Goal: Information Seeking & Learning: Learn about a topic

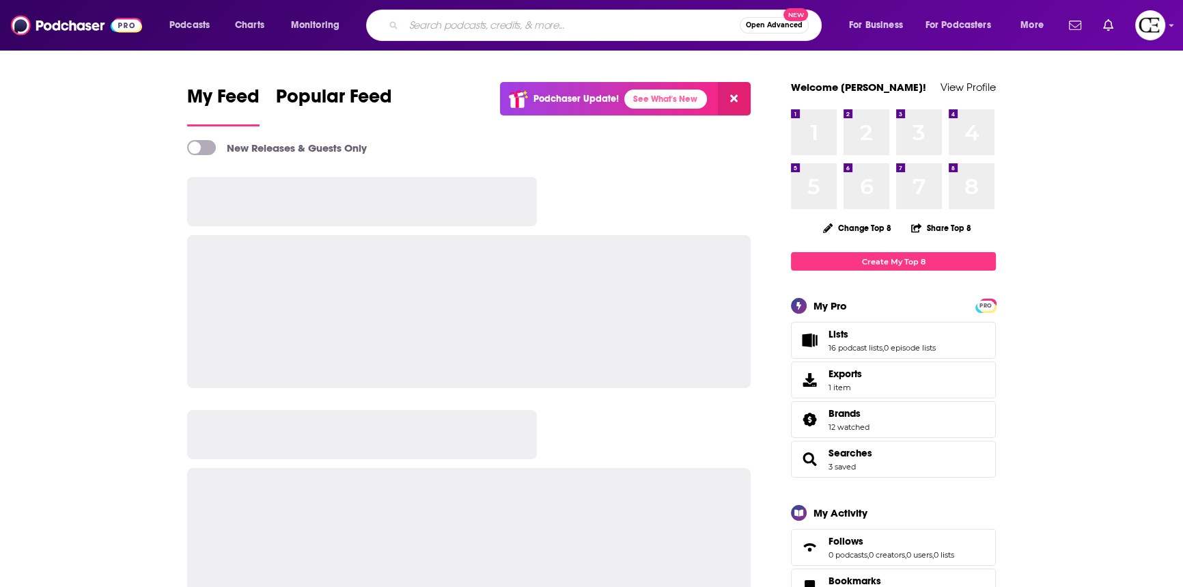
click at [465, 22] on input "Search podcasts, credits, & more..." at bounding box center [572, 25] width 336 height 22
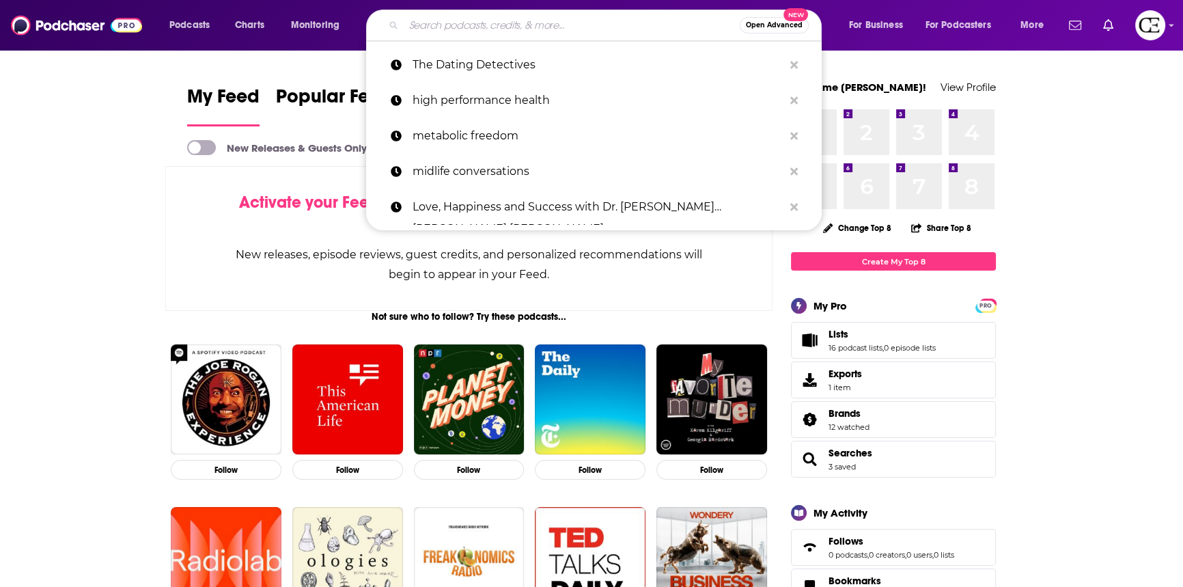
paste input "Work + Life Harmony"
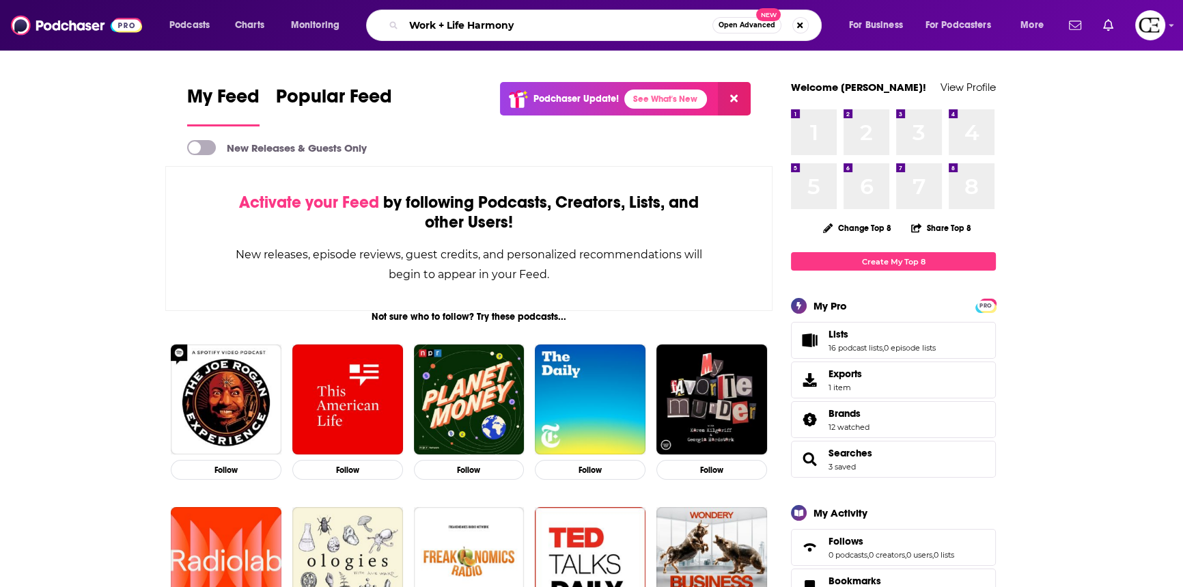
type input "Work + Life Harmony"
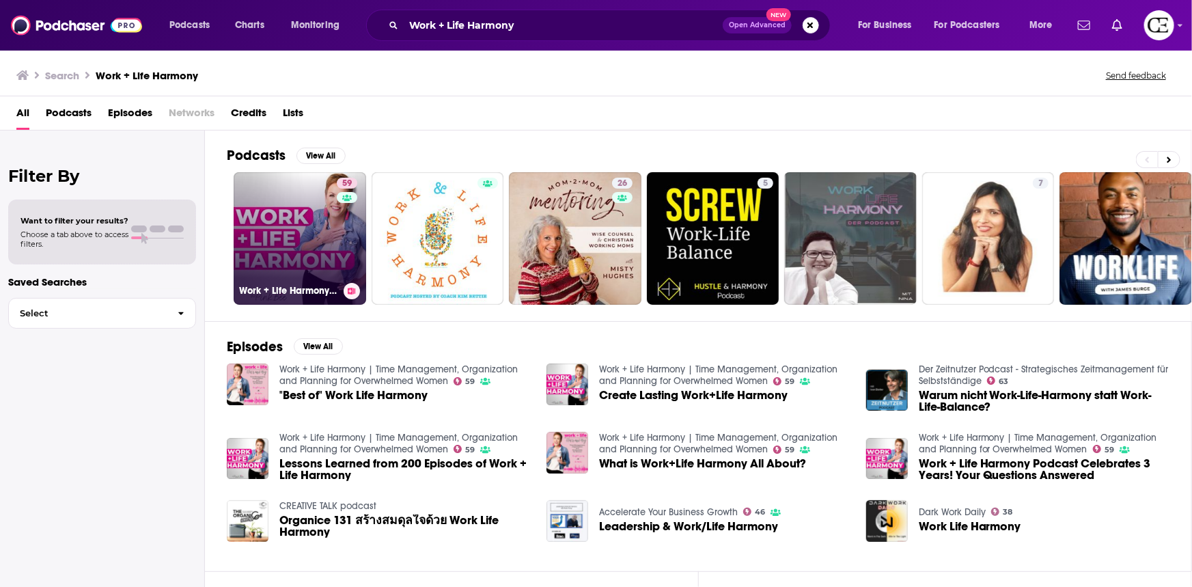
click at [327, 240] on link "59 Work + Life Harmony | Time Management, Organization and Planning for Overwhe…" at bounding box center [300, 238] width 133 height 133
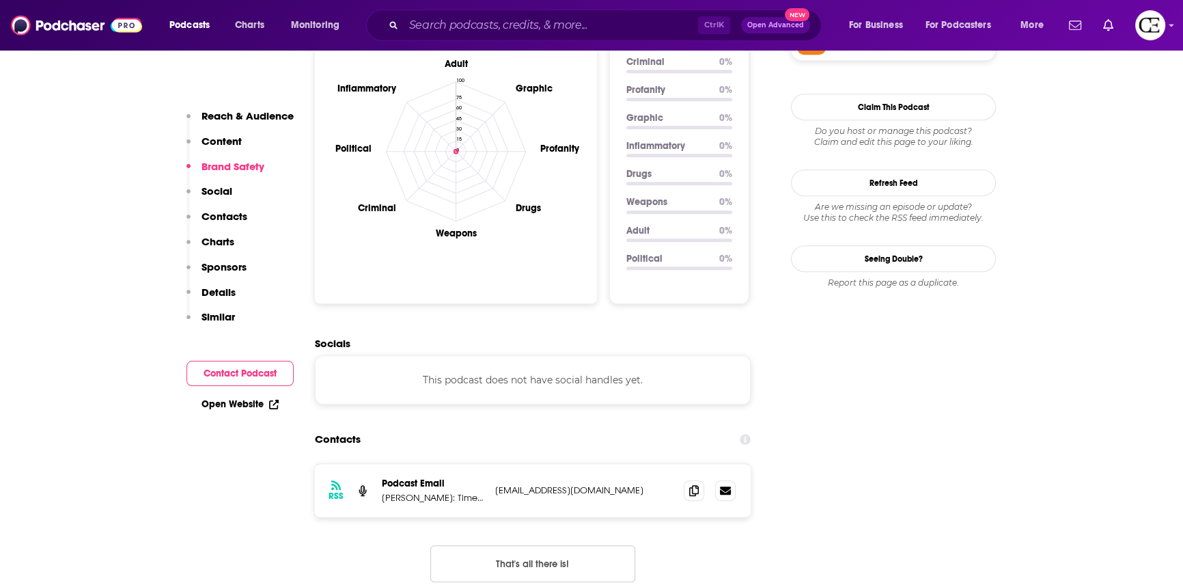
scroll to position [1427, 0]
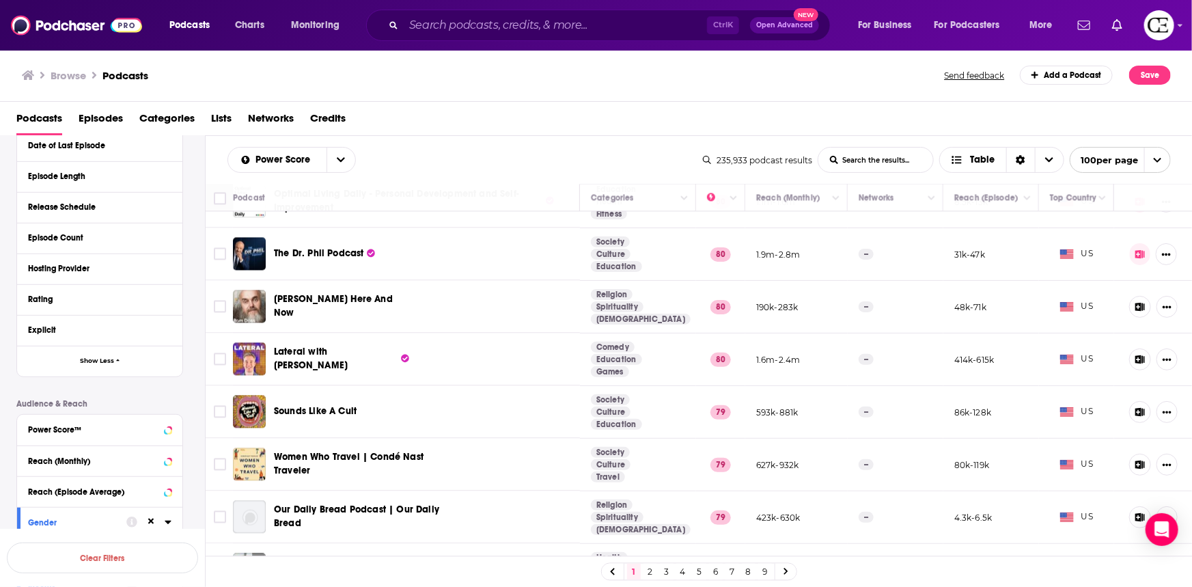
scroll to position [434, 0]
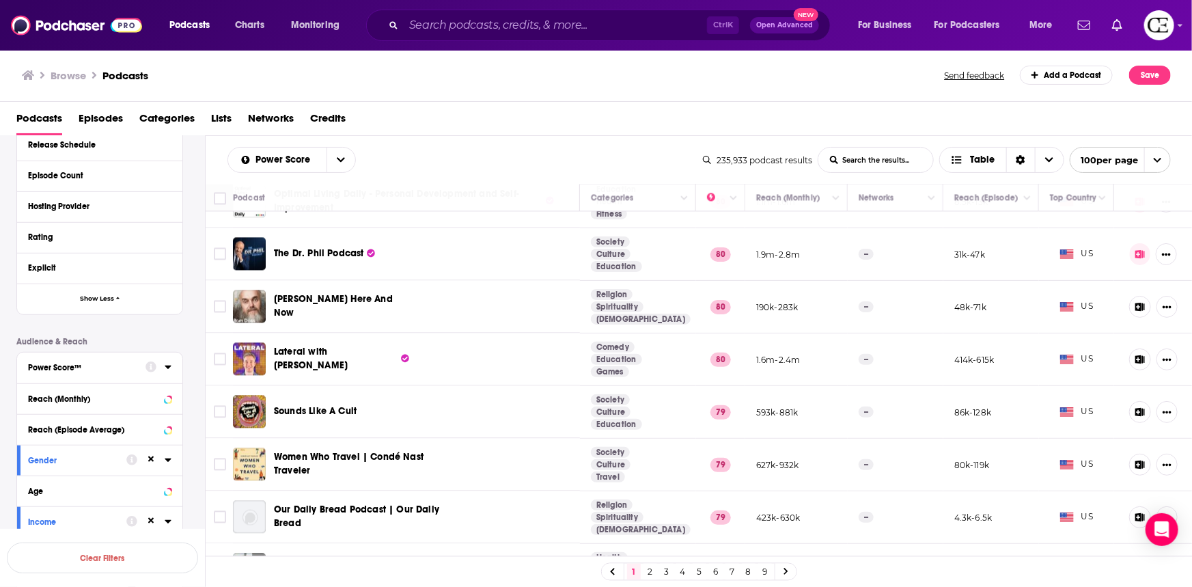
drag, startPoint x: 85, startPoint y: 373, endPoint x: 139, endPoint y: 372, distance: 54.0
click at [85, 373] on button "Power Score™" at bounding box center [86, 366] width 117 height 17
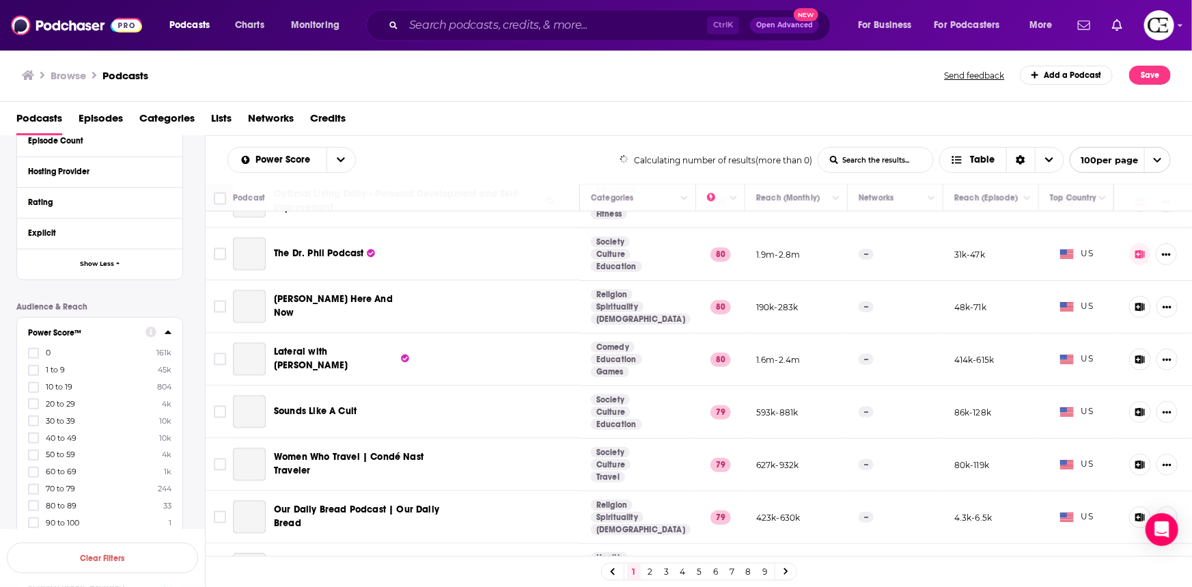
scroll to position [559, 0]
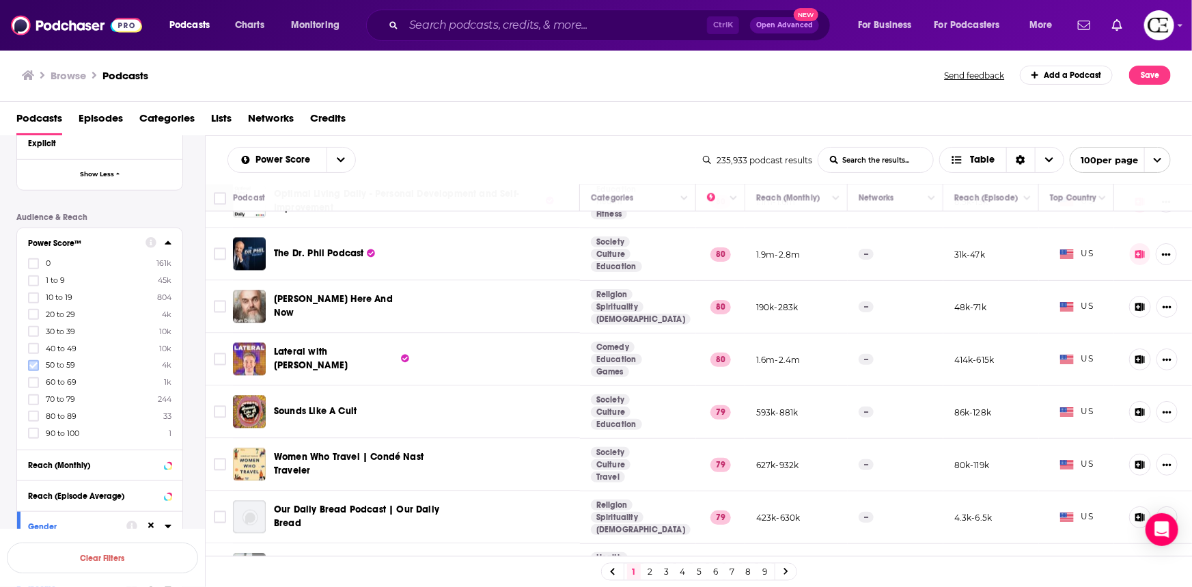
click at [29, 369] on icon at bounding box center [33, 365] width 8 height 8
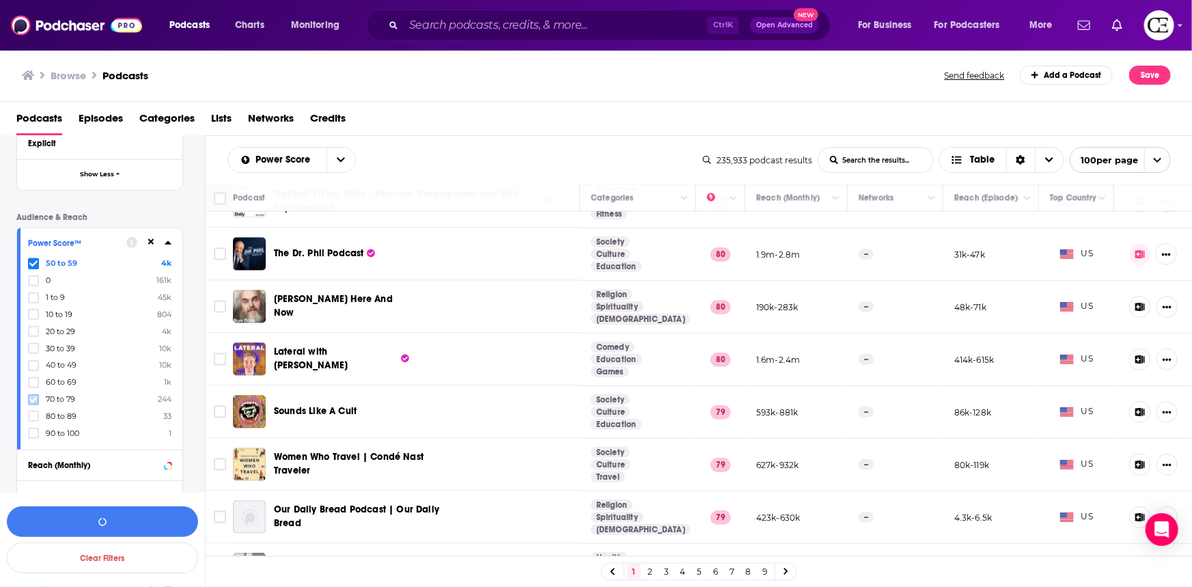
click at [32, 396] on icon at bounding box center [33, 399] width 8 height 8
click at [141, 518] on button "View 4k Results" at bounding box center [102, 521] width 191 height 31
click at [108, 528] on div "Clear Filters View 4k Results" at bounding box center [102, 539] width 205 height 94
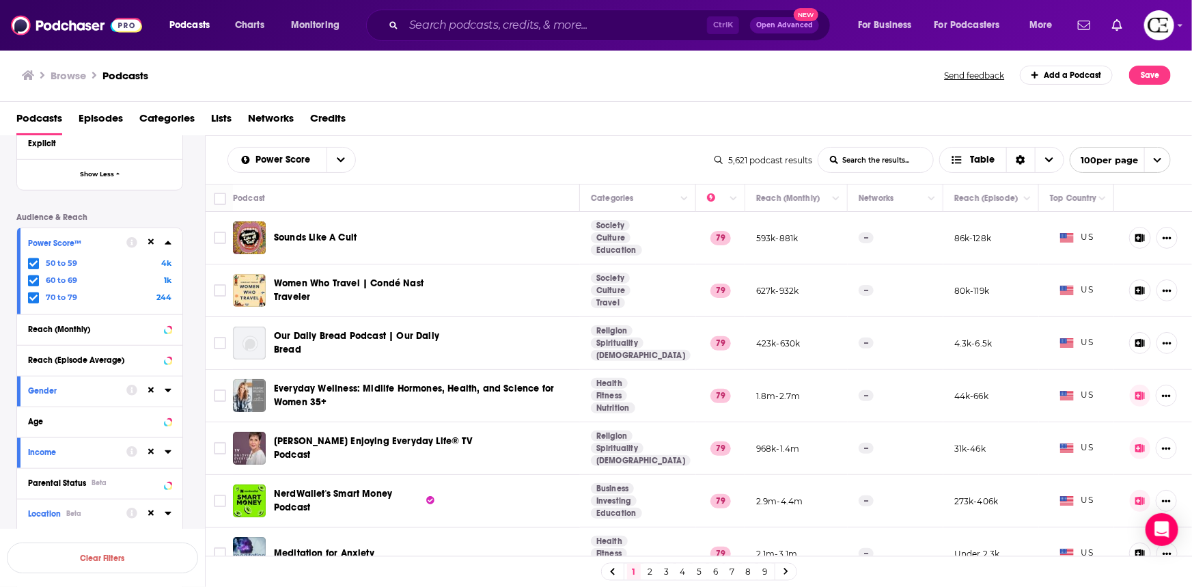
click at [1136, 237] on button at bounding box center [1140, 238] width 23 height 22
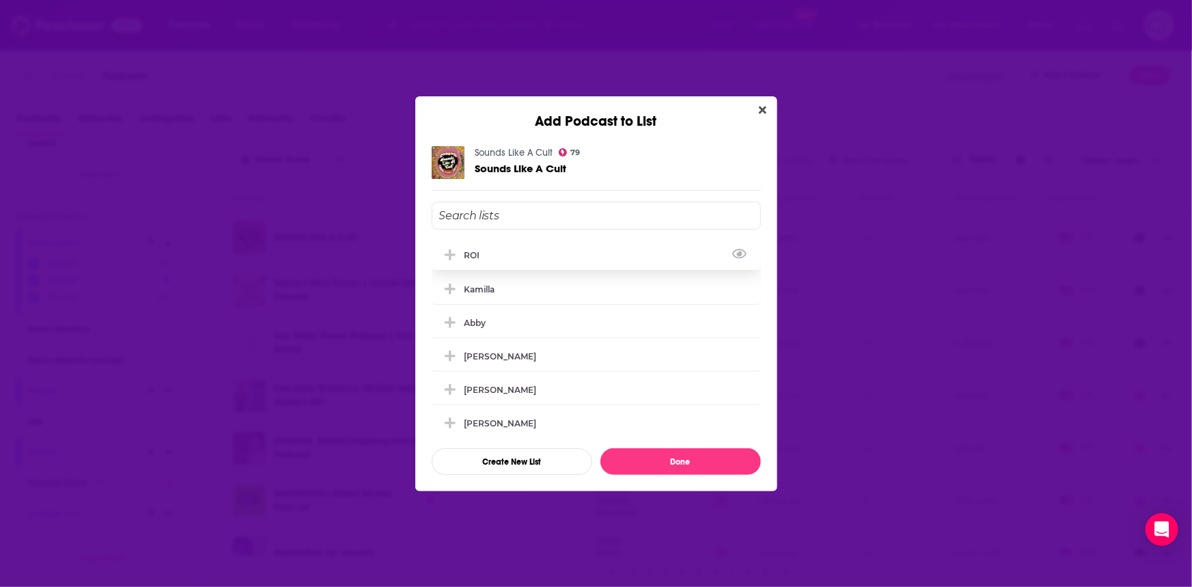
click at [454, 253] on icon "Add Podcast To List" at bounding box center [450, 255] width 10 height 12
click at [671, 458] on button "Done" at bounding box center [680, 461] width 161 height 27
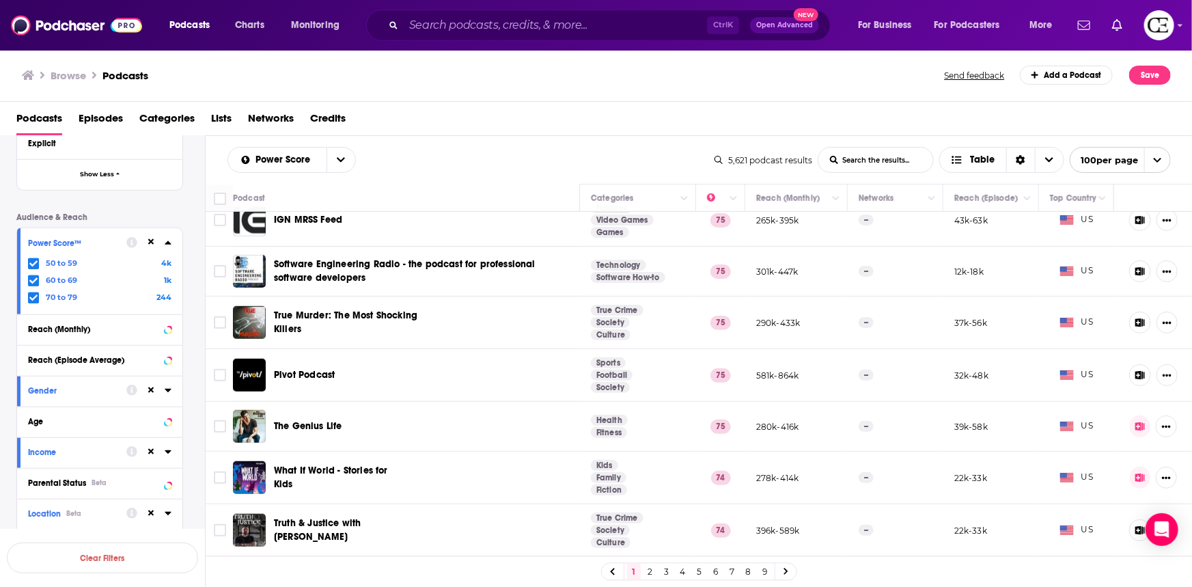
scroll to position [3042, 0]
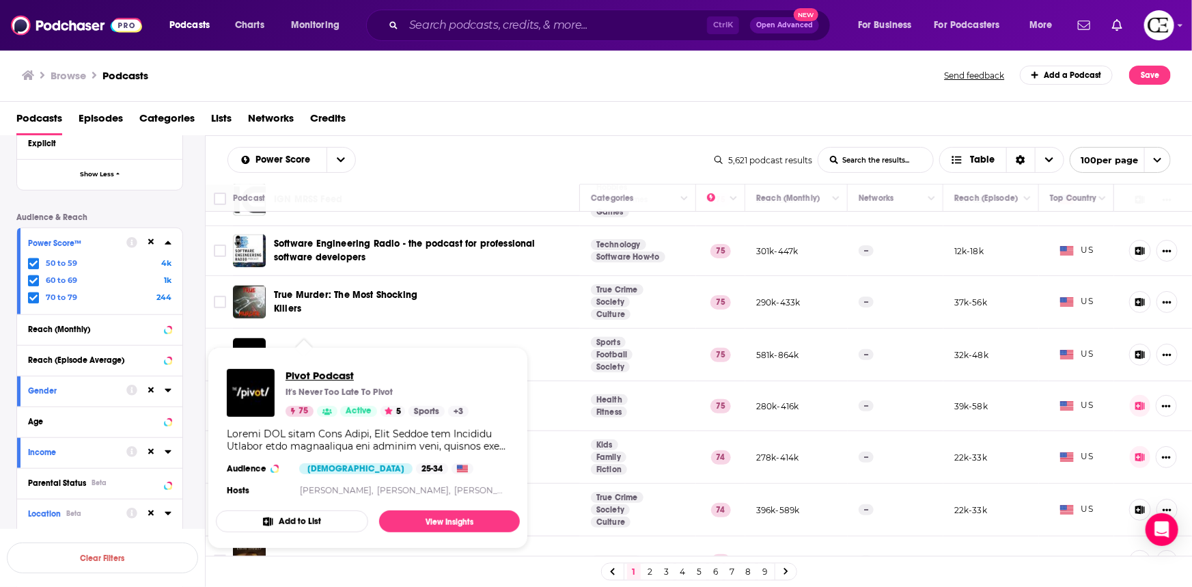
drag, startPoint x: 308, startPoint y: 350, endPoint x: 316, endPoint y: 377, distance: 28.5
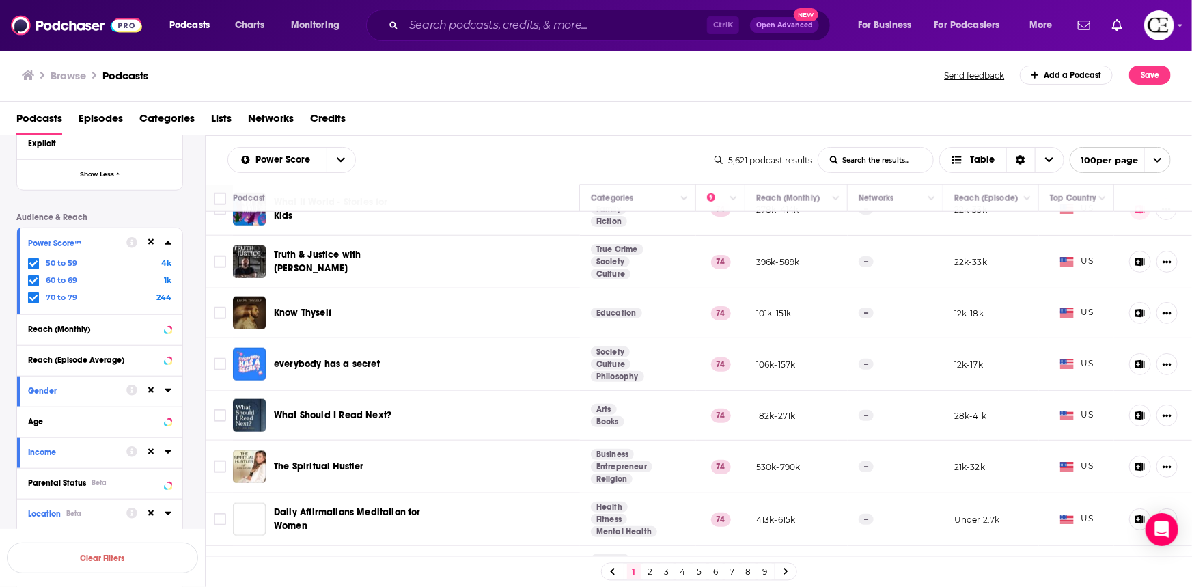
scroll to position [3291, 0]
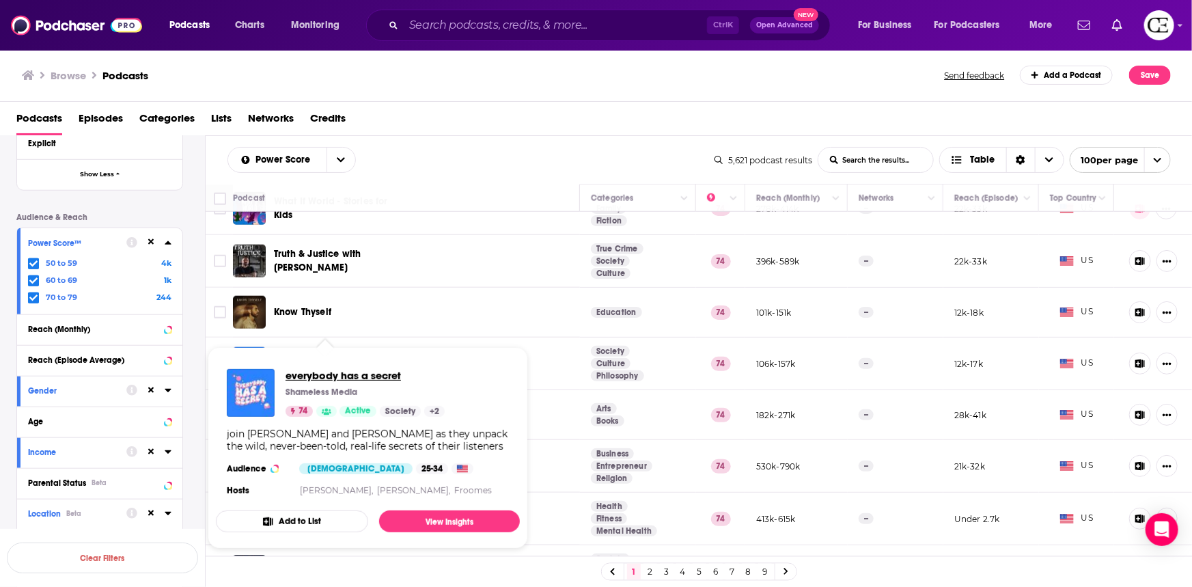
drag, startPoint x: 345, startPoint y: 355, endPoint x: 346, endPoint y: 374, distance: 18.5
drag, startPoint x: 326, startPoint y: 406, endPoint x: 375, endPoint y: 372, distance: 59.7
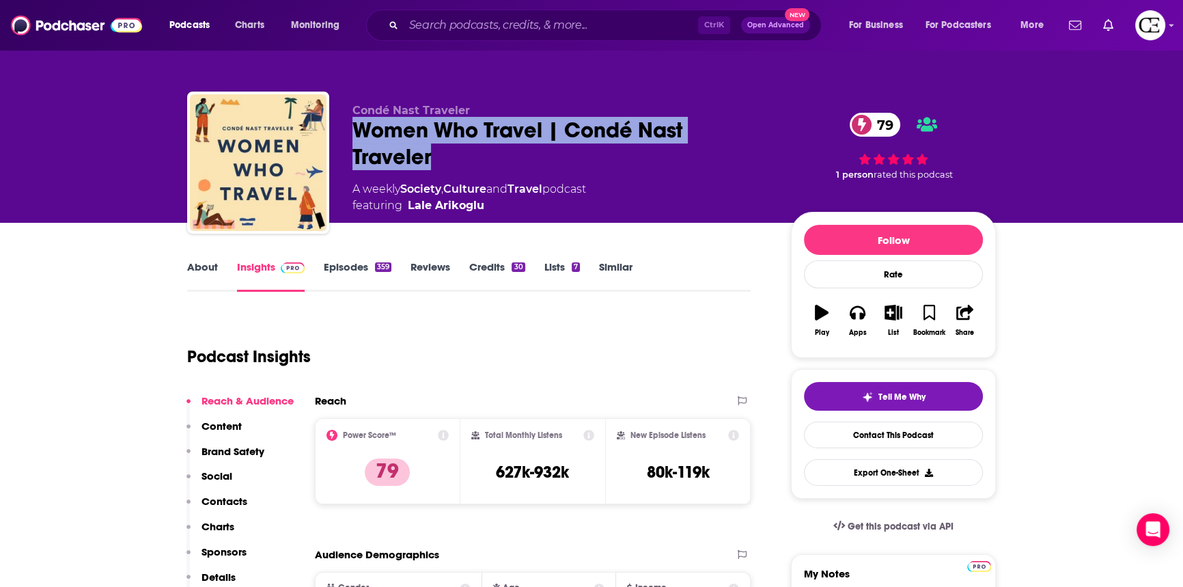
drag, startPoint x: 395, startPoint y: 150, endPoint x: 348, endPoint y: 120, distance: 56.5
click at [348, 120] on div "Condé Nast Traveler Women Who Travel | Condé Nast Traveler 79 A weekly Society …" at bounding box center [591, 166] width 809 height 148
copy h2 "Women Who Travel | Condé Nast Traveler"
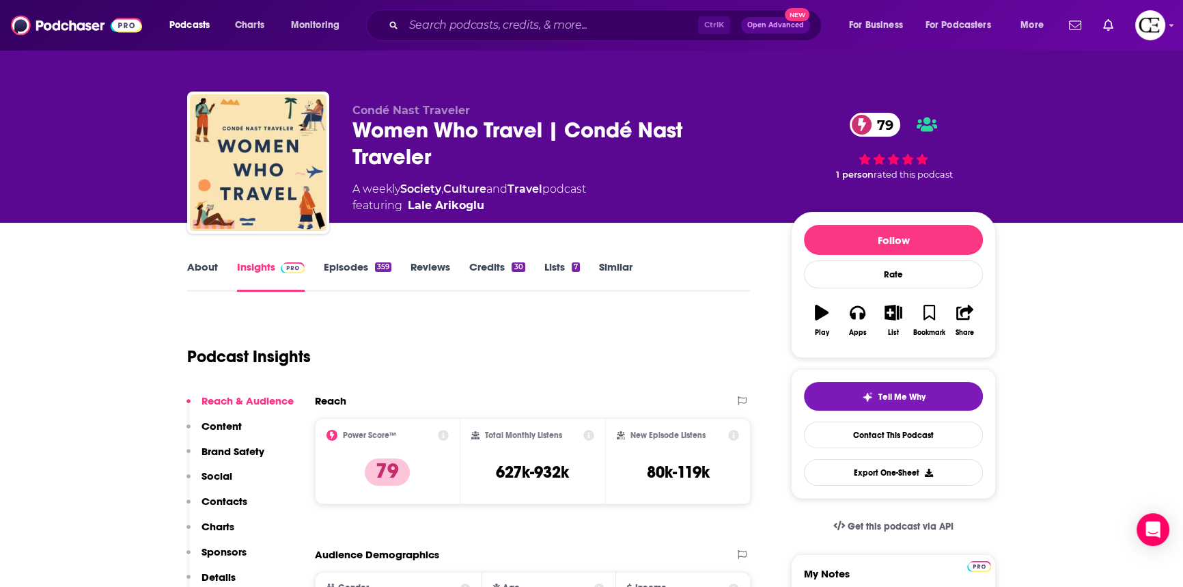
click at [512, 316] on div "Podcast Insights" at bounding box center [463, 348] width 553 height 70
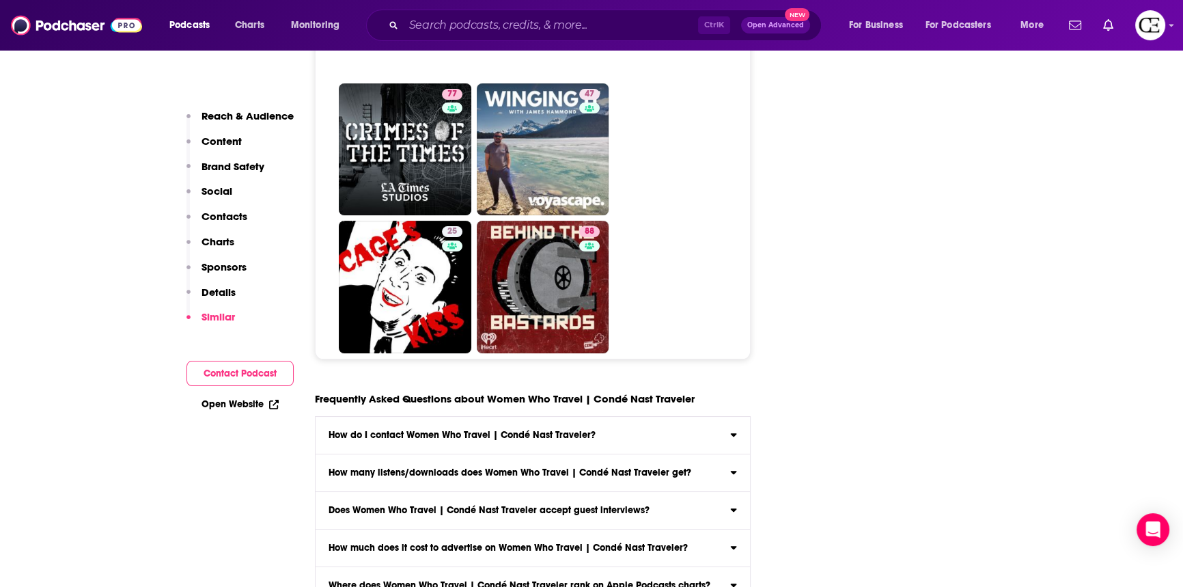
scroll to position [6939, 0]
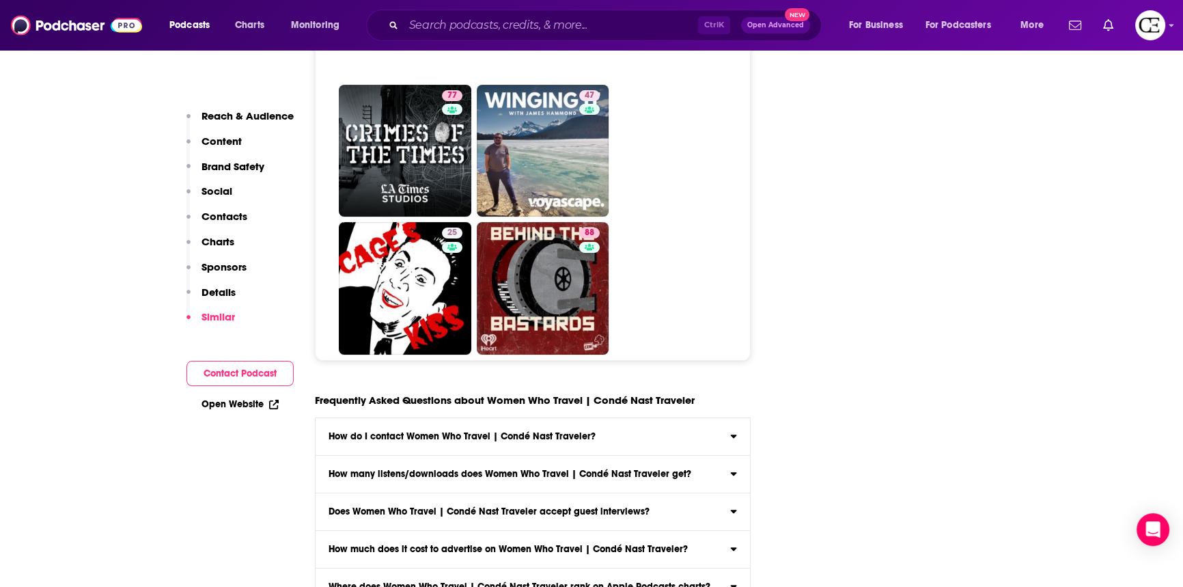
click at [685, 432] on div "How do I contact Women Who Travel | Condé Nast Traveler?" at bounding box center [533, 437] width 434 height 10
click at [0, 0] on input "How do I contact Women Who Travel | Condé Nast Traveler? Click here to view con…" at bounding box center [0, 0] width 0 height 0
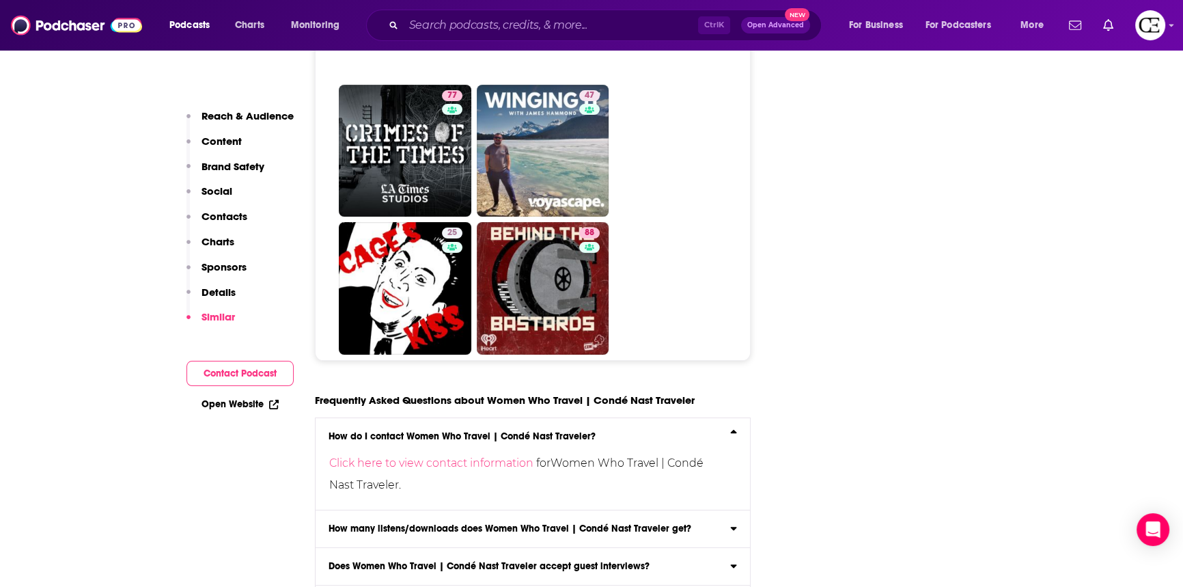
click at [685, 432] on div "How do I contact Women Who Travel | Condé Nast Traveler?" at bounding box center [533, 437] width 434 height 10
click at [0, 0] on input "How do I contact Women Who Travel | Condé Nast Traveler? Click here to view con…" at bounding box center [0, 0] width 0 height 0
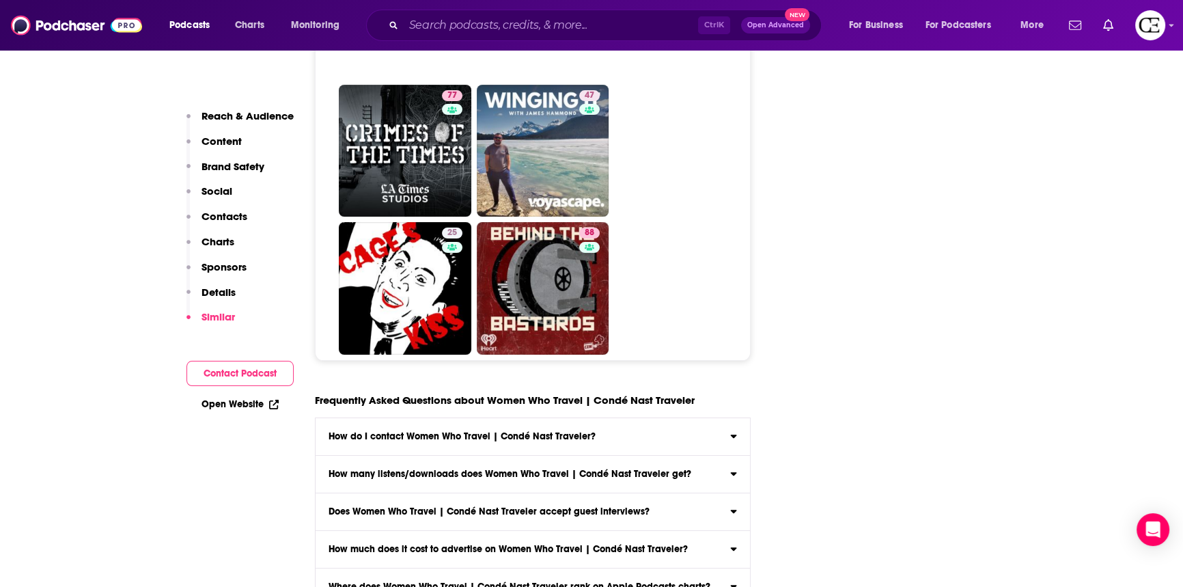
click at [675, 531] on label "How much does it cost to advertise on Women Who Travel | Condé Nast Traveler? C…" at bounding box center [533, 550] width 434 height 38
click at [0, 0] on input "How much does it cost to advertise on Women Who Travel | Condé Nast Traveler? C…" at bounding box center [0, 0] width 0 height 0
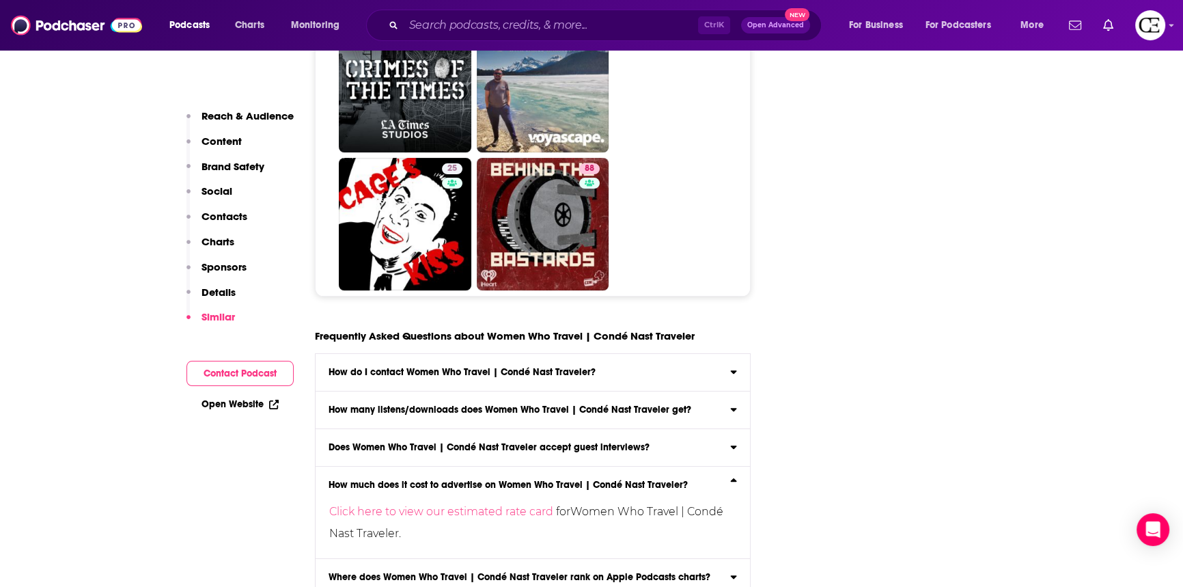
scroll to position [7063, 0]
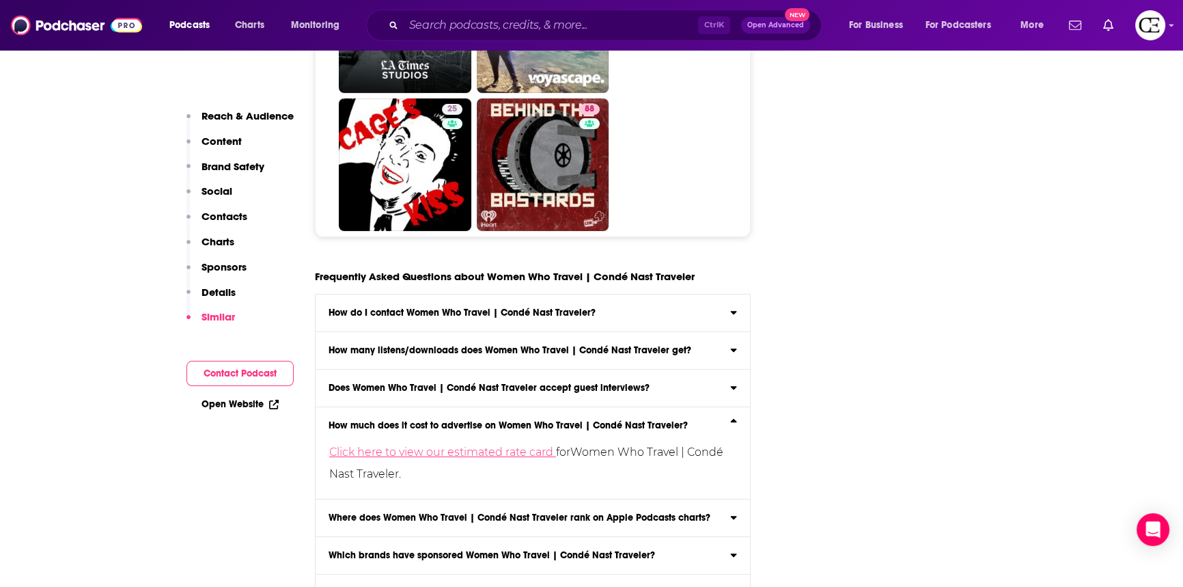
click at [533, 445] on link "Click here to view our estimated rate card" at bounding box center [442, 451] width 227 height 13
click at [510, 445] on link "Click here to view our estimated rate card" at bounding box center [442, 451] width 227 height 13
click at [546, 421] on h3 "How much does it cost to advertise on Women Who Travel | Condé Nast Traveler?" at bounding box center [508, 426] width 359 height 10
click at [0, 0] on input "How much does it cost to advertise on Women Who Travel | Condé Nast Traveler? C…" at bounding box center [0, 0] width 0 height 0
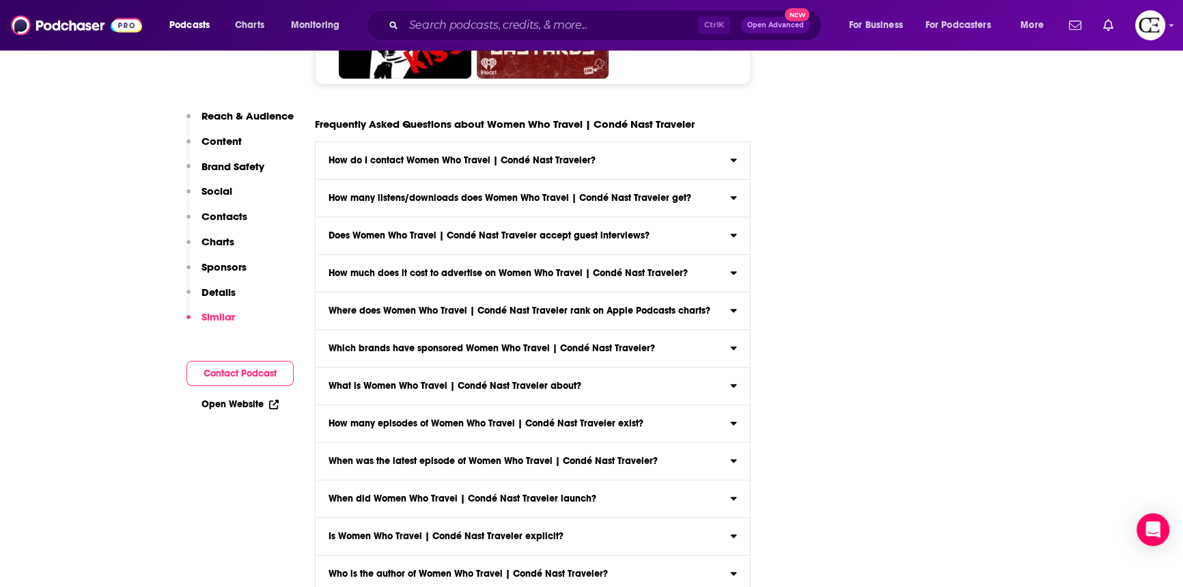
scroll to position [7249, 0]
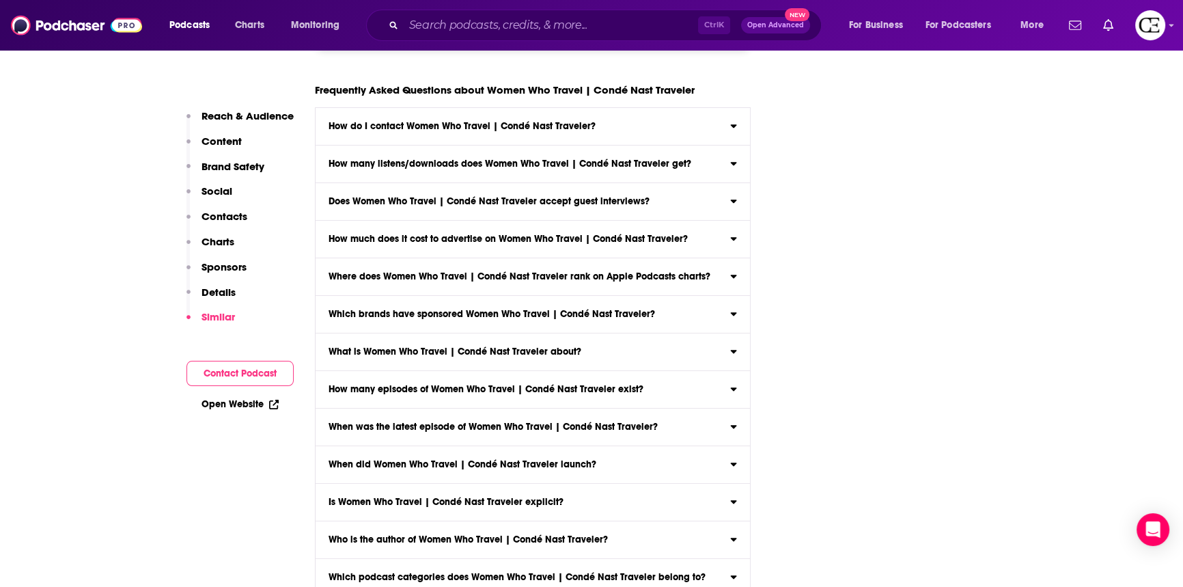
click at [0, 0] on input "Which podcast hosting provider does Women Who Travel | Condé Nast Traveler use?…" at bounding box center [0, 0] width 0 height 0
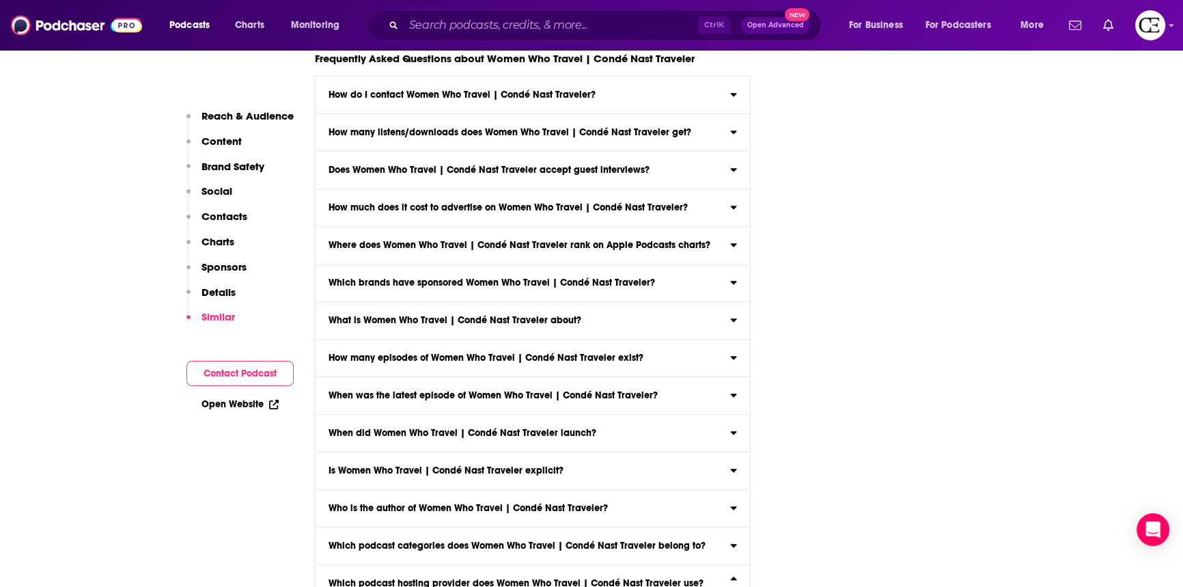
scroll to position [7282, 0]
click at [553, 577] on h3 "Which podcast hosting provider does Women Who Travel | Condé Nast Traveler use?" at bounding box center [516, 582] width 375 height 10
click at [0, 0] on input "Which podcast hosting provider does Women Who Travel | Condé Nast Traveler use?…" at bounding box center [0, 0] width 0 height 0
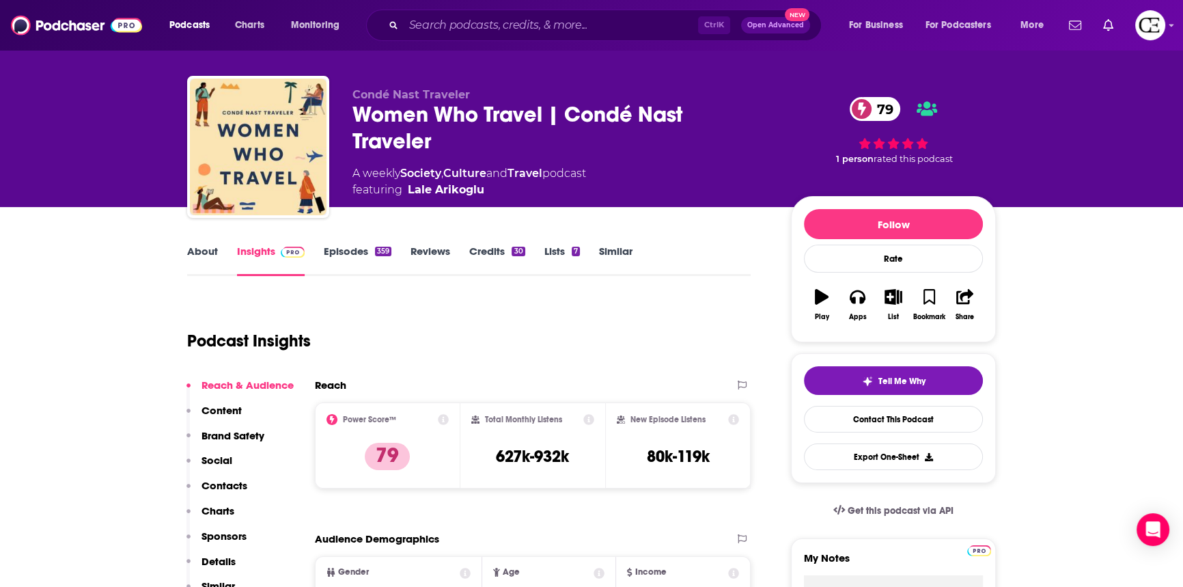
scroll to position [0, 0]
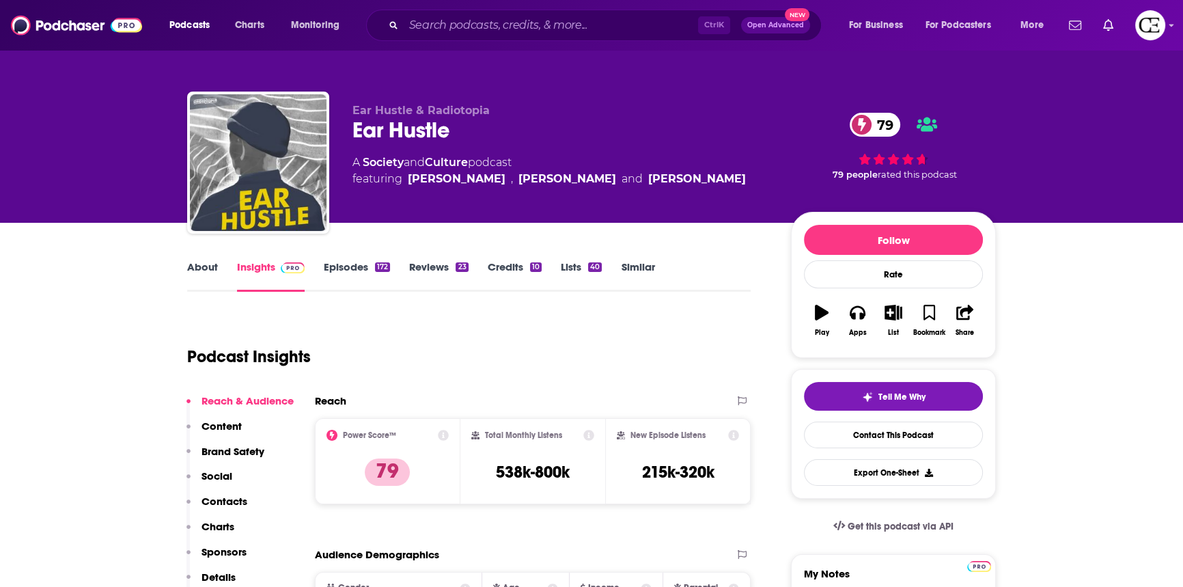
click at [400, 122] on div "Ear Hustle 79" at bounding box center [560, 130] width 417 height 27
copy div "Ear Hustle 79"
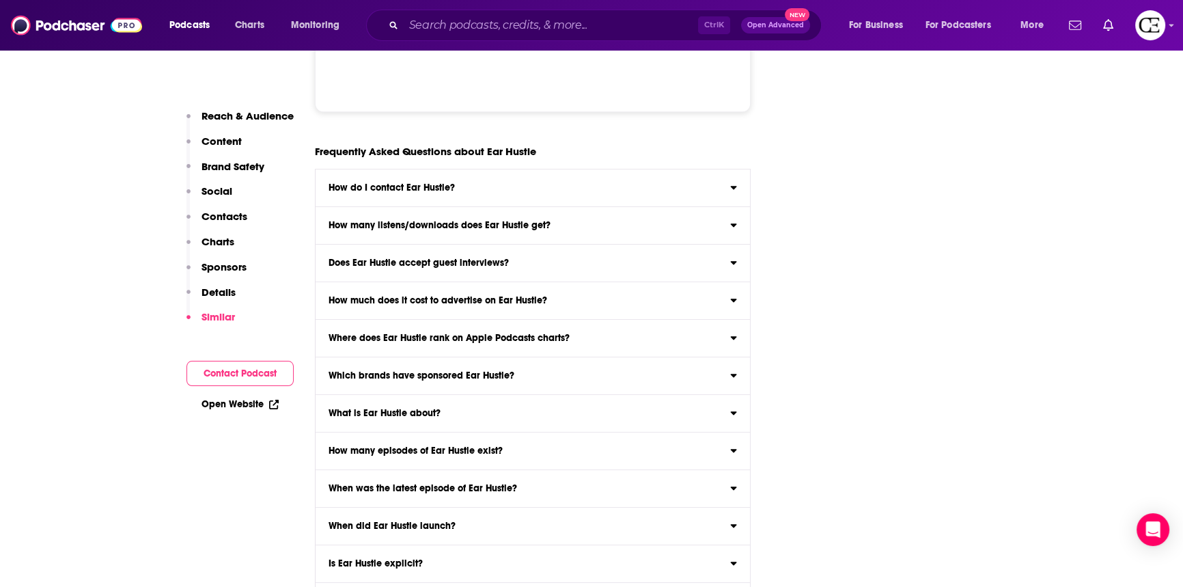
scroll to position [7410, 0]
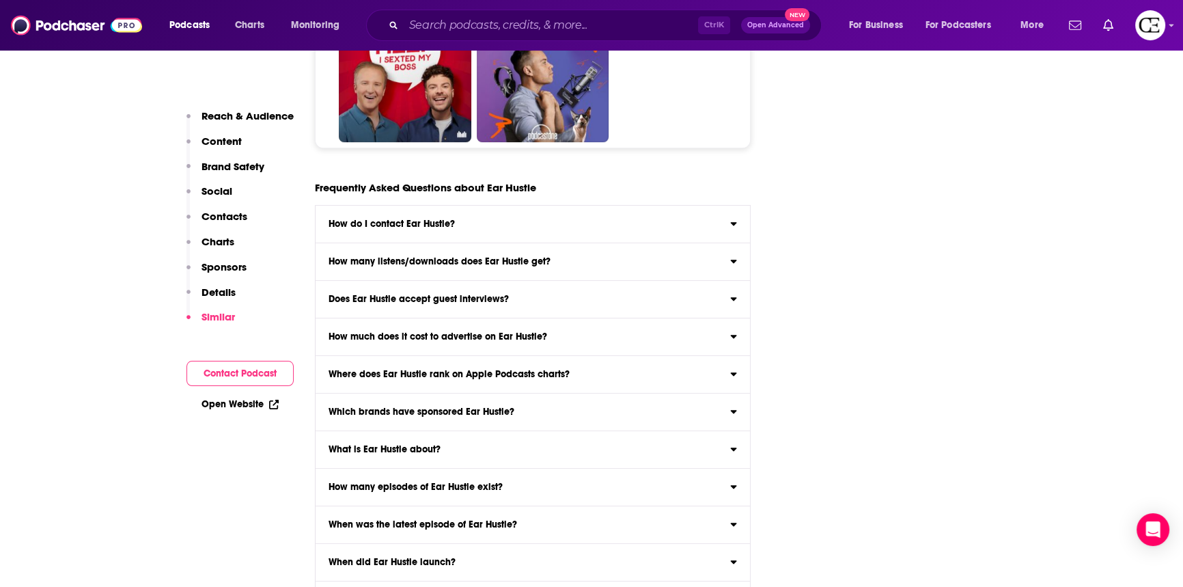
click at [548, 332] on div "How much does it cost to advertise on Ear Hustle?" at bounding box center [533, 337] width 434 height 10
click at [0, 0] on input "How much does it cost to advertise on Ear Hustle? Click here to view our estima…" at bounding box center [0, 0] width 0 height 0
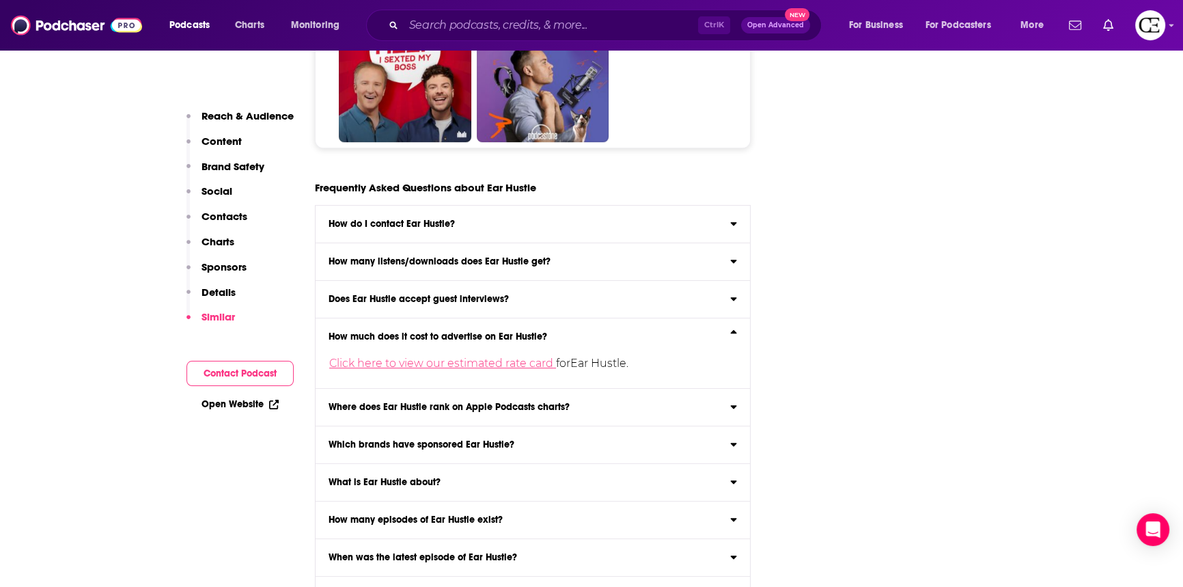
click at [512, 357] on link "Click here to view our estimated rate card" at bounding box center [442, 363] width 227 height 13
click at [735, 329] on icon at bounding box center [733, 334] width 7 height 11
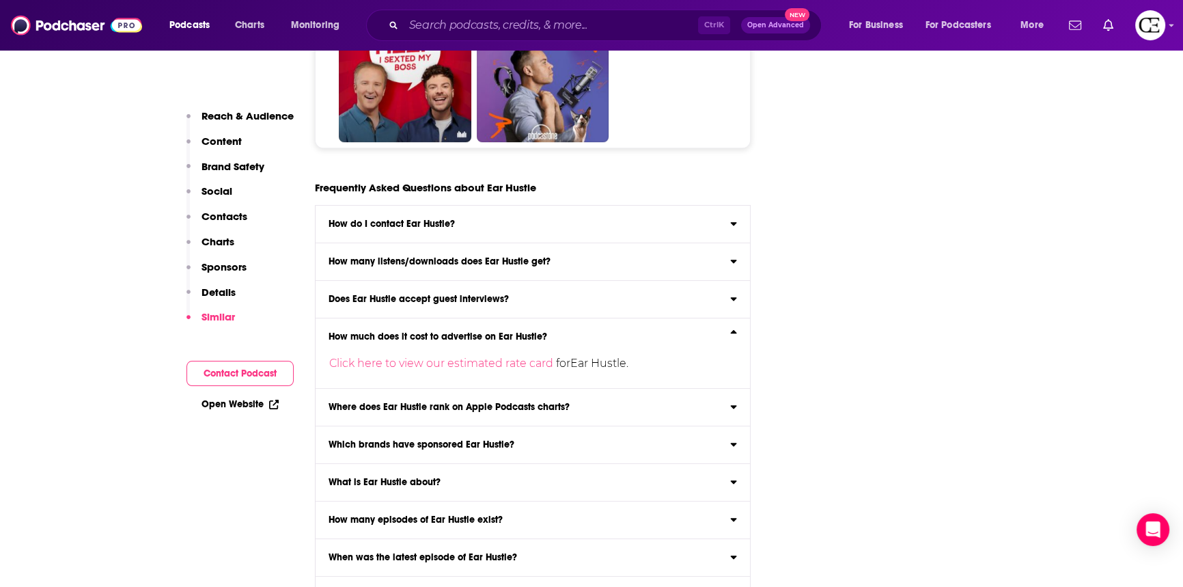
click at [0, 0] on input "How much does it cost to advertise on Ear Hustle? Click here to view our estima…" at bounding box center [0, 0] width 0 height 0
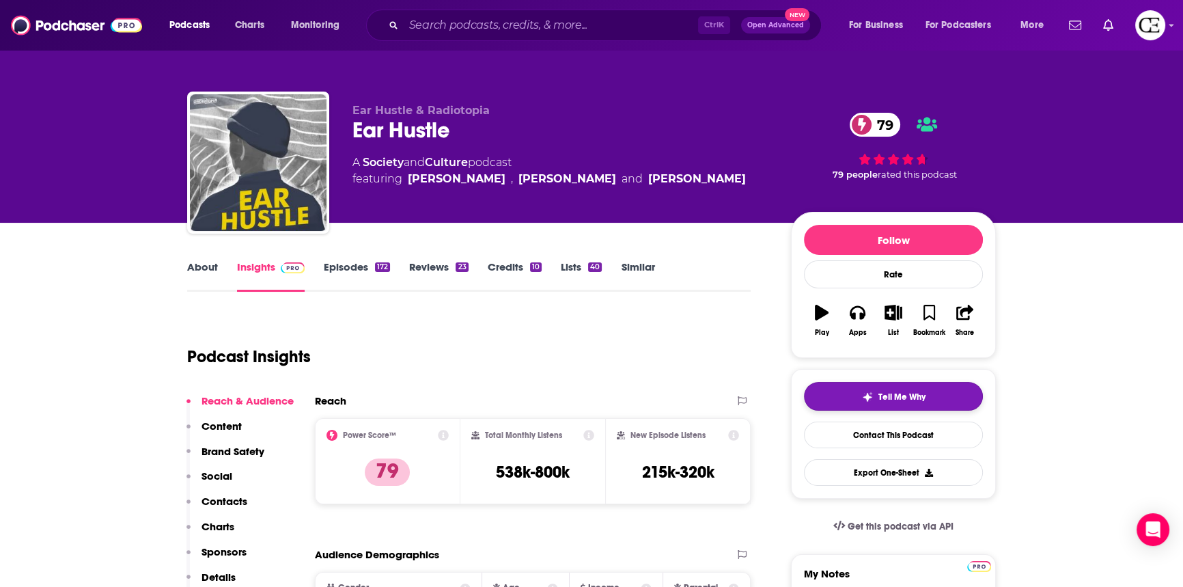
click at [888, 402] on button "Tell Me Why" at bounding box center [893, 396] width 179 height 29
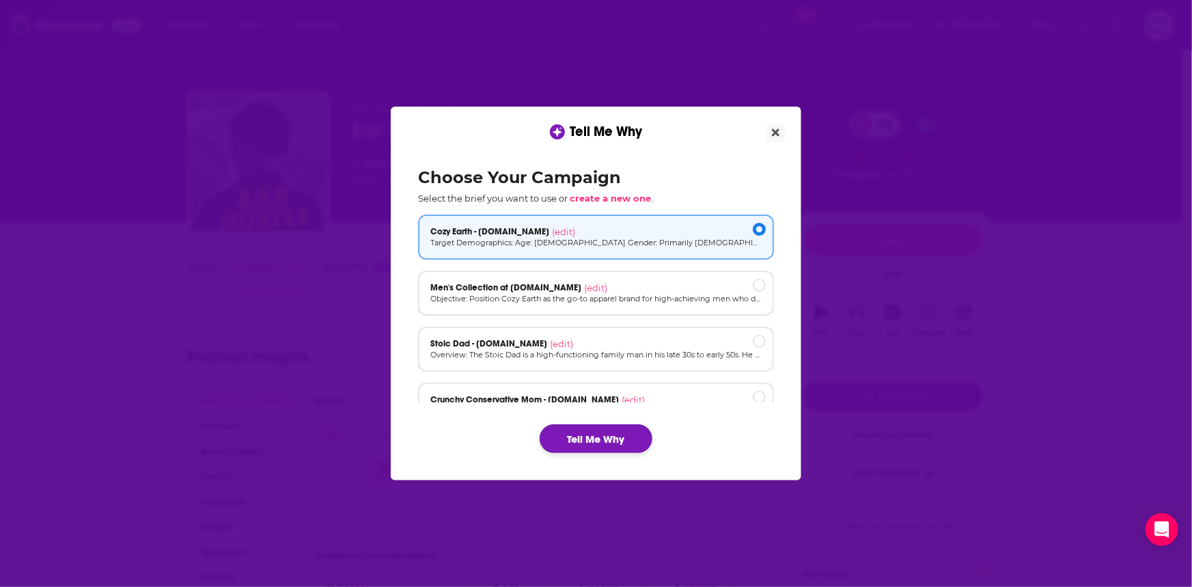
click at [571, 438] on button "Tell Me Why" at bounding box center [596, 438] width 113 height 29
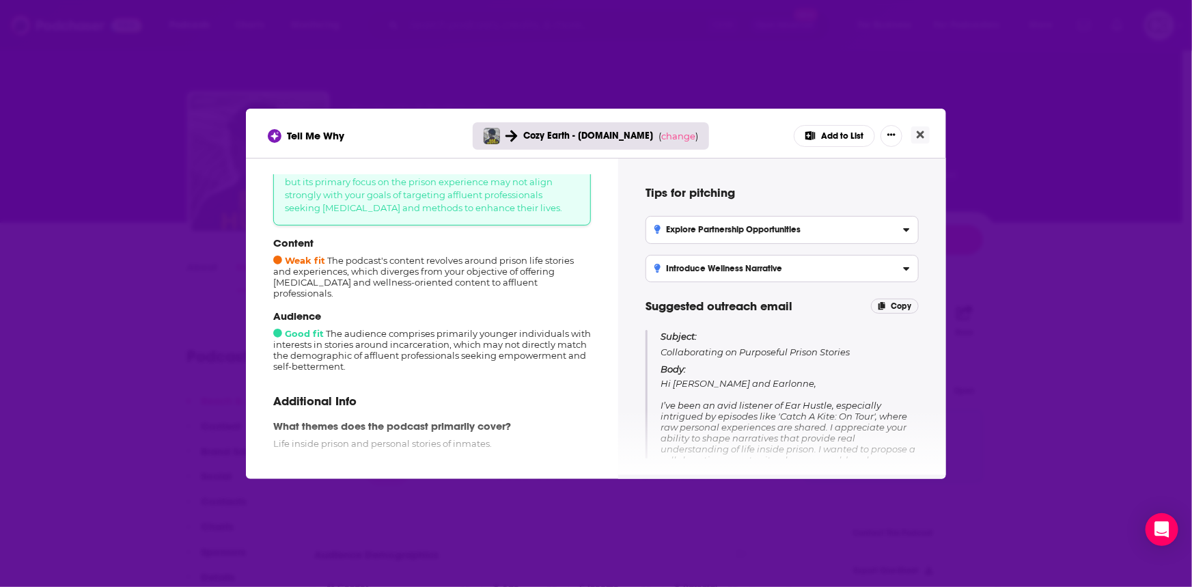
scroll to position [124, 0]
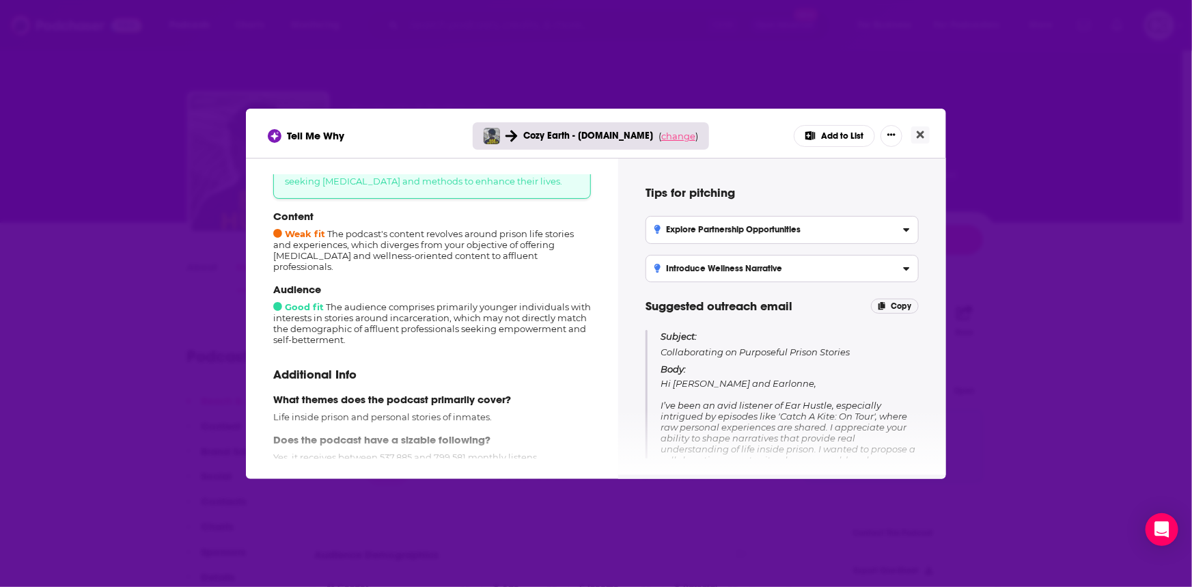
click at [679, 139] on span "change" at bounding box center [678, 135] width 34 height 11
click at [710, 234] on button "Change campaign" at bounding box center [696, 238] width 92 height 16
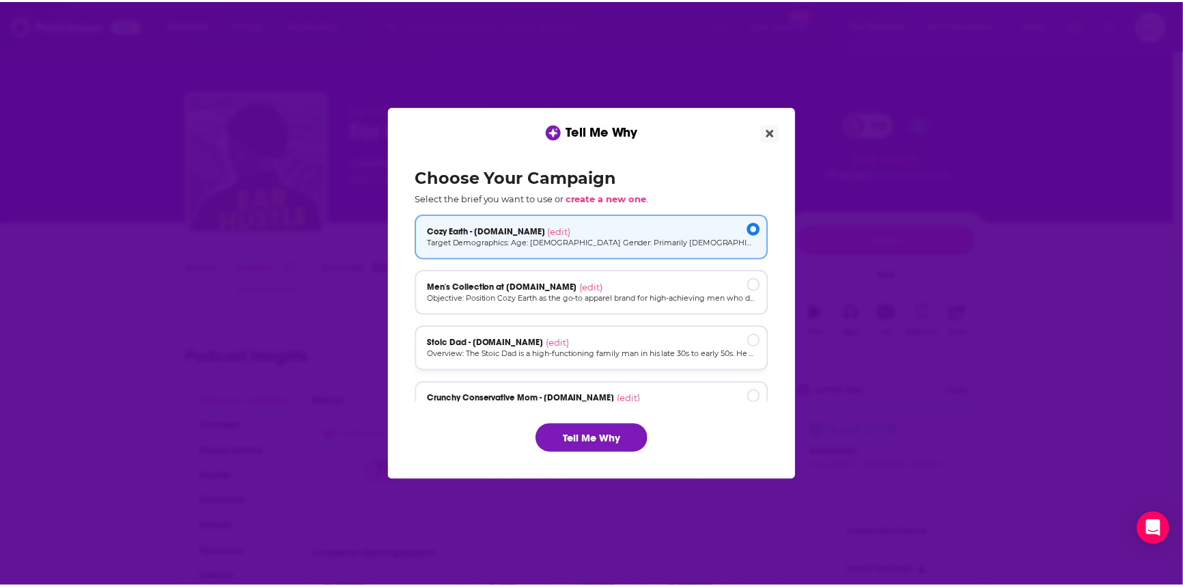
scroll to position [0, 0]
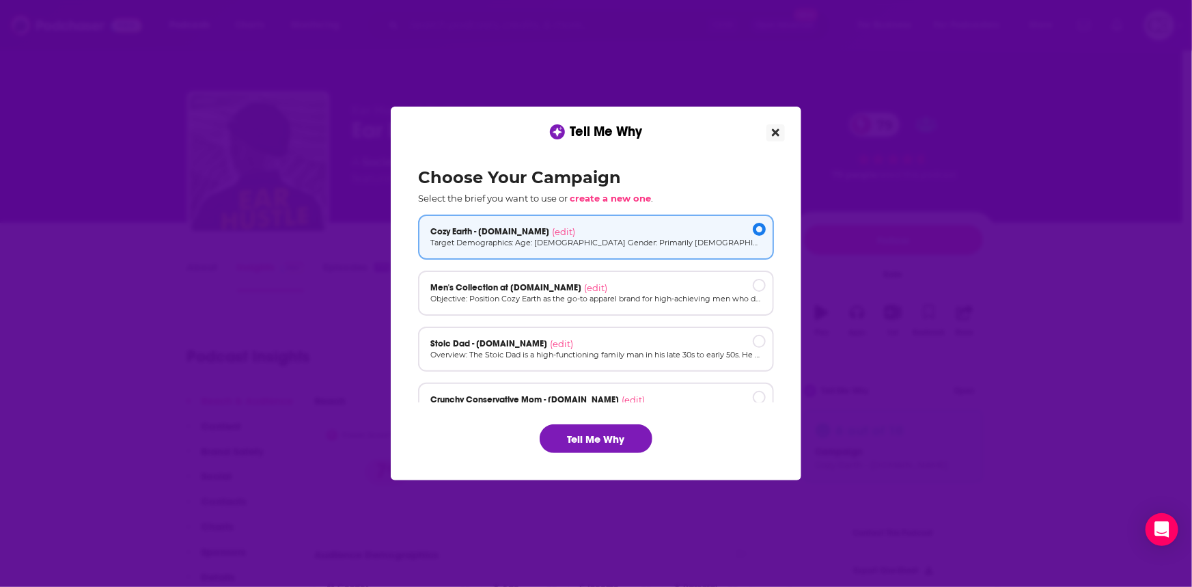
click at [777, 136] on icon "Close" at bounding box center [776, 132] width 8 height 11
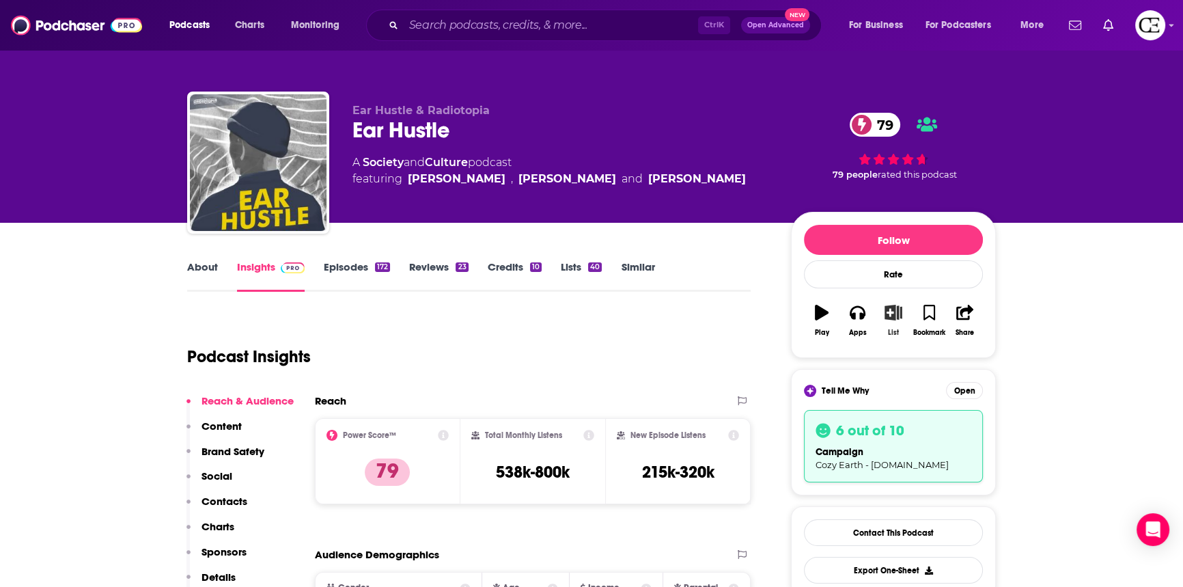
click at [890, 311] on icon "button" at bounding box center [892, 312] width 17 height 15
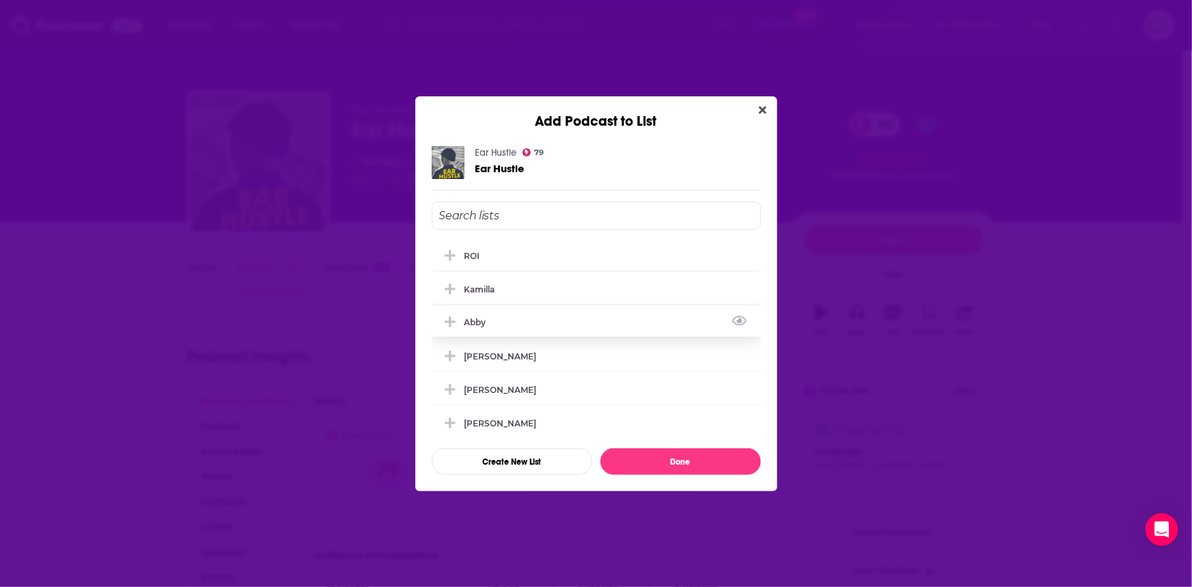
click at [453, 320] on icon "Add Podcast To List" at bounding box center [450, 321] width 10 height 10
click at [647, 464] on button "Done" at bounding box center [680, 461] width 161 height 27
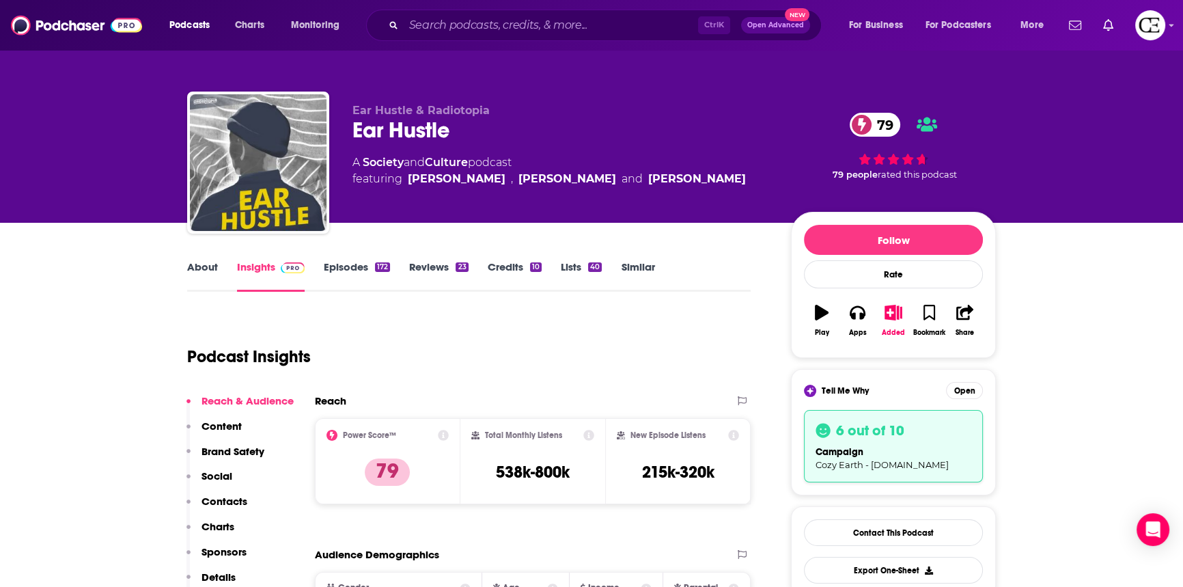
click at [392, 130] on div "Ear Hustle 79" at bounding box center [560, 130] width 417 height 27
copy div "Ear Hustle 79"
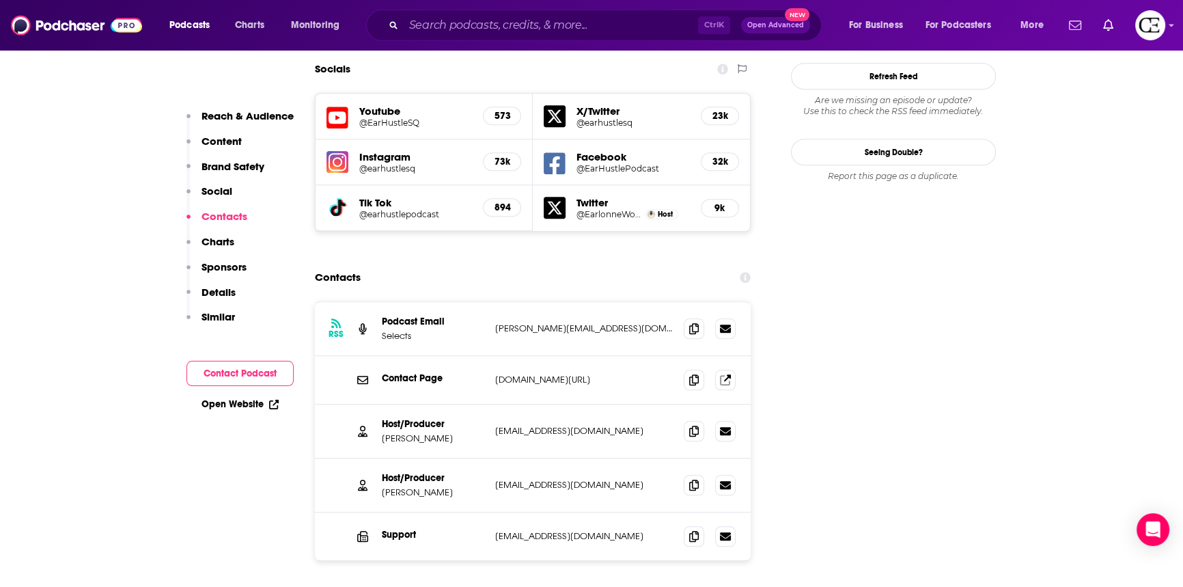
scroll to position [1614, 0]
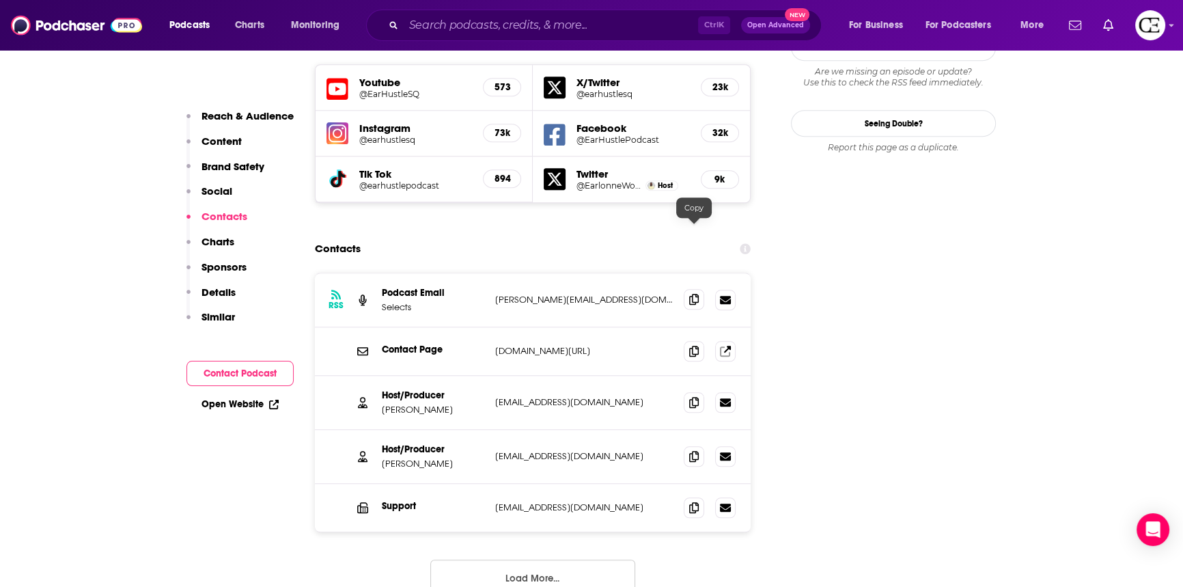
click at [687, 289] on span at bounding box center [694, 299] width 20 height 20
click at [688, 391] on span at bounding box center [694, 401] width 20 height 20
click at [686, 445] on span at bounding box center [694, 455] width 20 height 20
click at [699, 484] on div "Support info@earhustlesq.com info@earhustlesq.com" at bounding box center [533, 508] width 436 height 48
click at [695, 501] on icon at bounding box center [694, 506] width 10 height 11
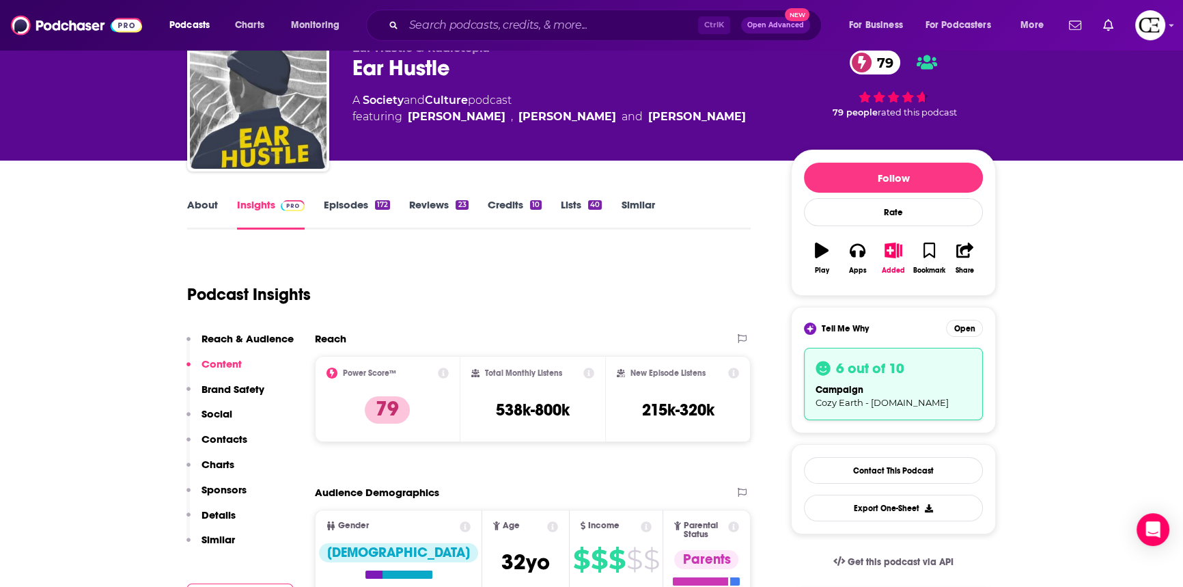
scroll to position [0, 0]
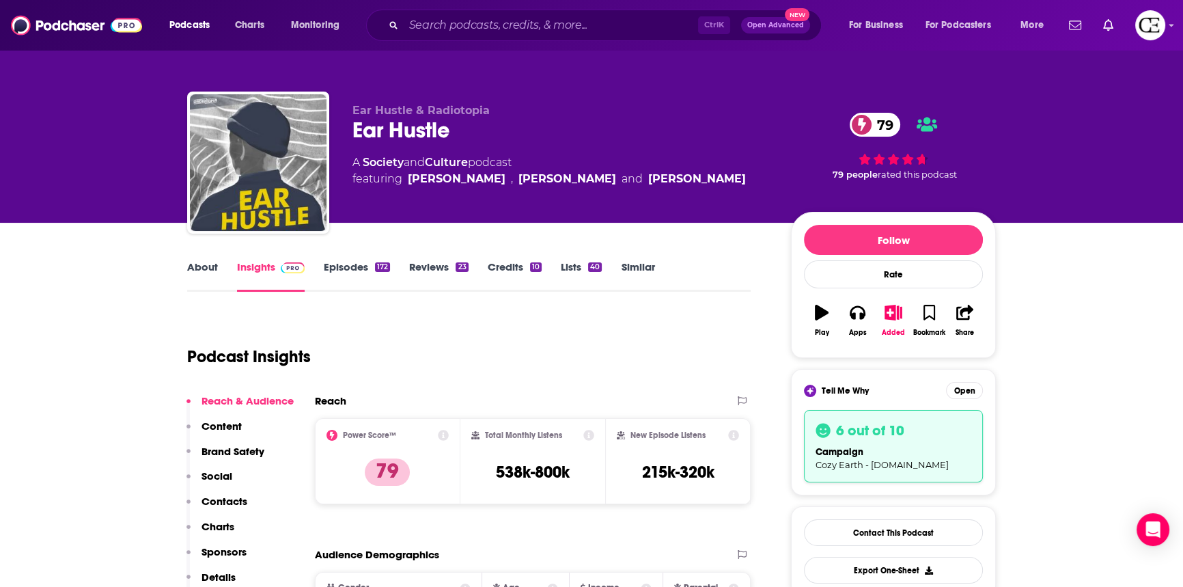
click at [410, 133] on div "Ear Hustle 79" at bounding box center [560, 130] width 417 height 27
copy div "Ear Hustle 79"
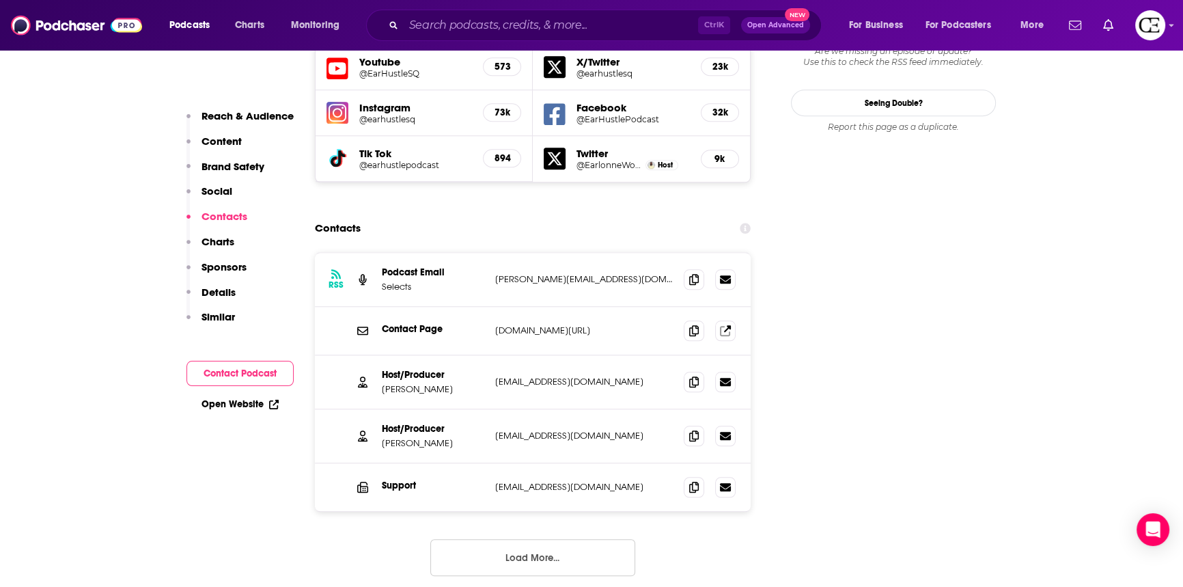
scroll to position [1614, 0]
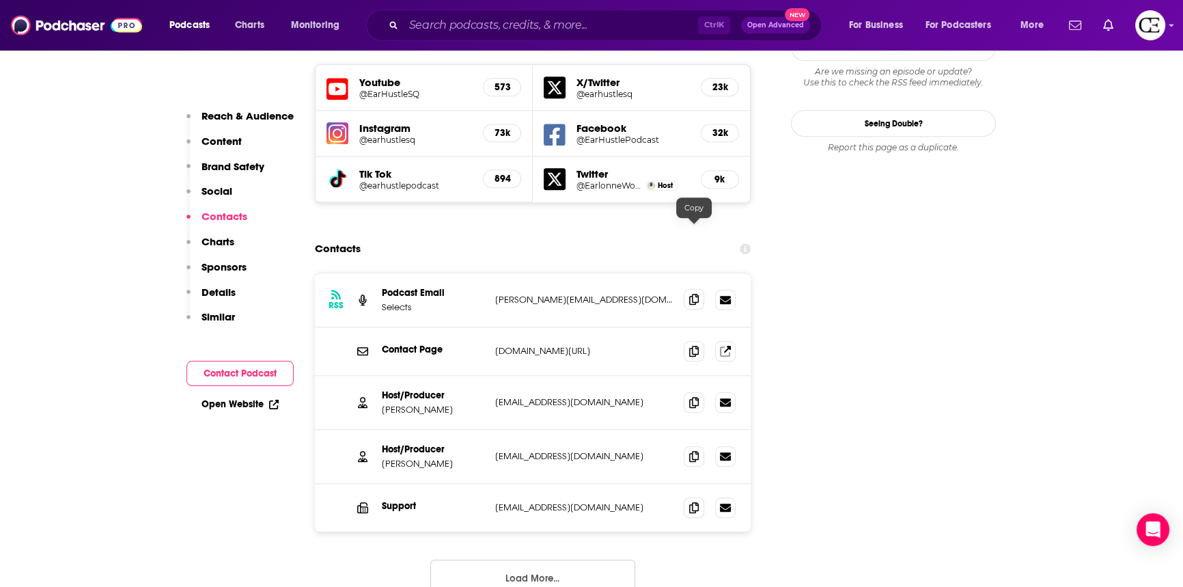
click at [692, 294] on icon at bounding box center [694, 299] width 10 height 11
click at [694, 396] on icon at bounding box center [694, 401] width 10 height 11
click at [696, 445] on span at bounding box center [694, 455] width 20 height 20
click at [694, 501] on icon at bounding box center [694, 506] width 10 height 11
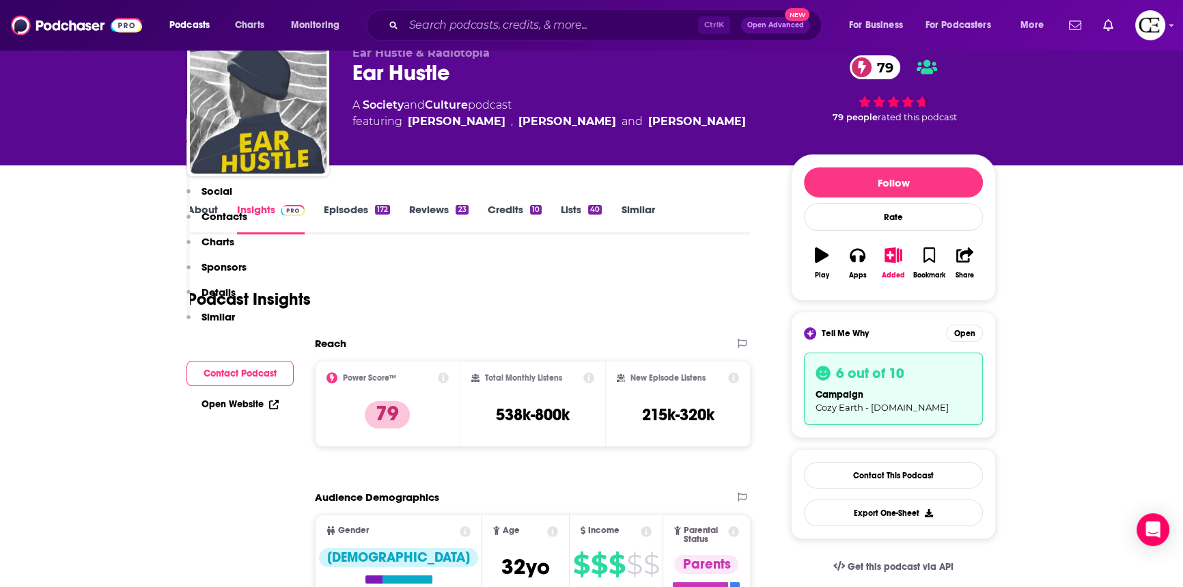
scroll to position [0, 0]
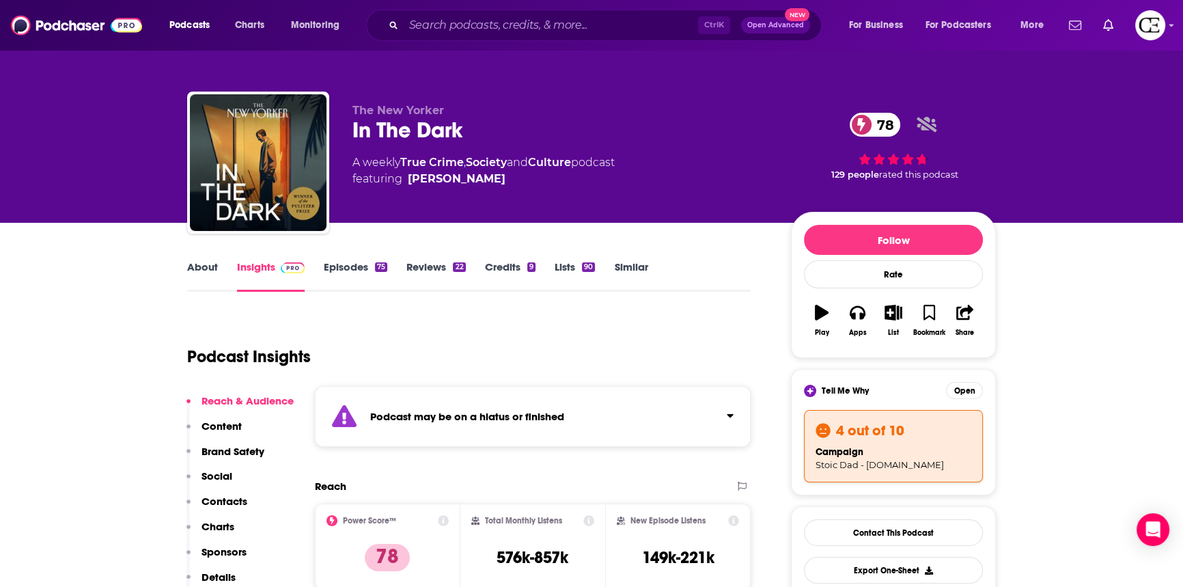
click at [406, 130] on div "In The Dark 78" at bounding box center [560, 130] width 417 height 27
copy div "In The Dark 78"
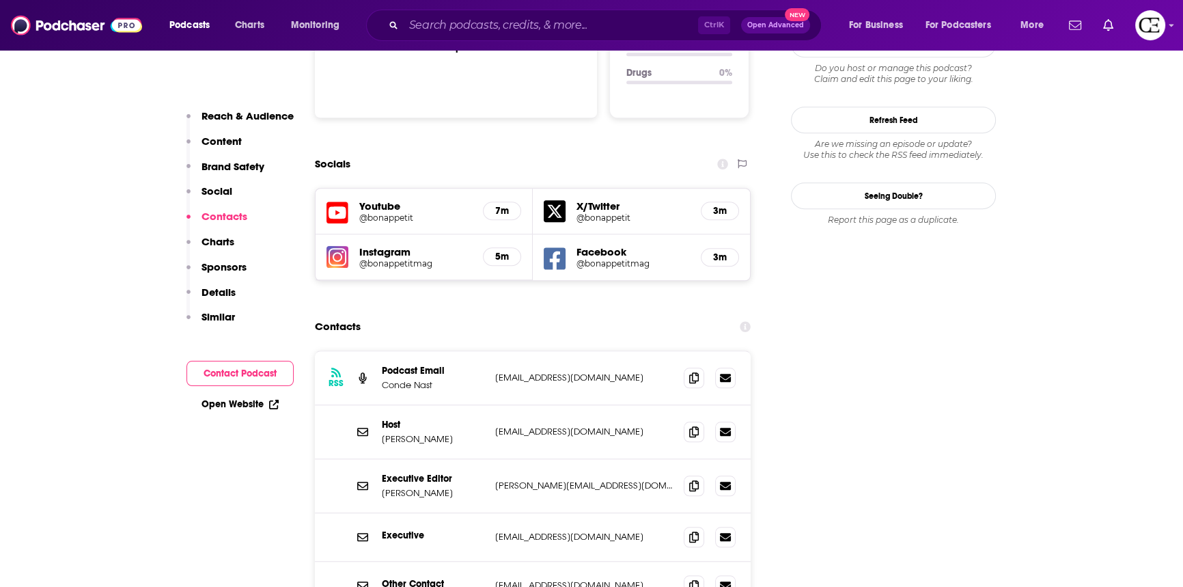
scroll to position [1552, 0]
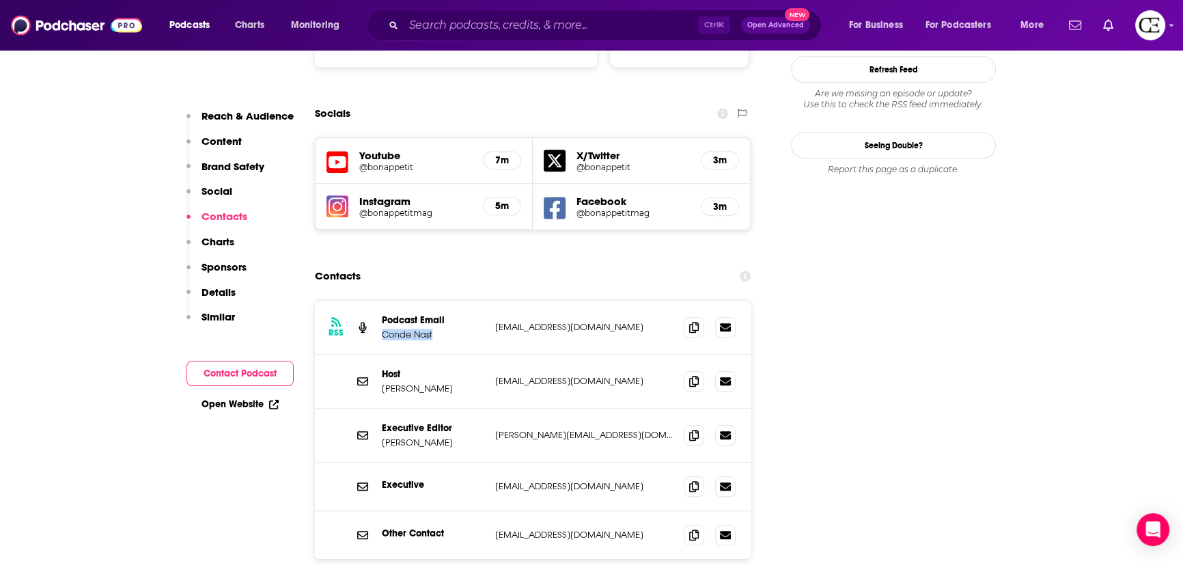
drag, startPoint x: 382, startPoint y: 251, endPoint x: 431, endPoint y: 254, distance: 49.3
click at [431, 329] on p "Conde Nast" at bounding box center [433, 335] width 102 height 12
click at [469, 263] on div "Contacts" at bounding box center [533, 276] width 436 height 26
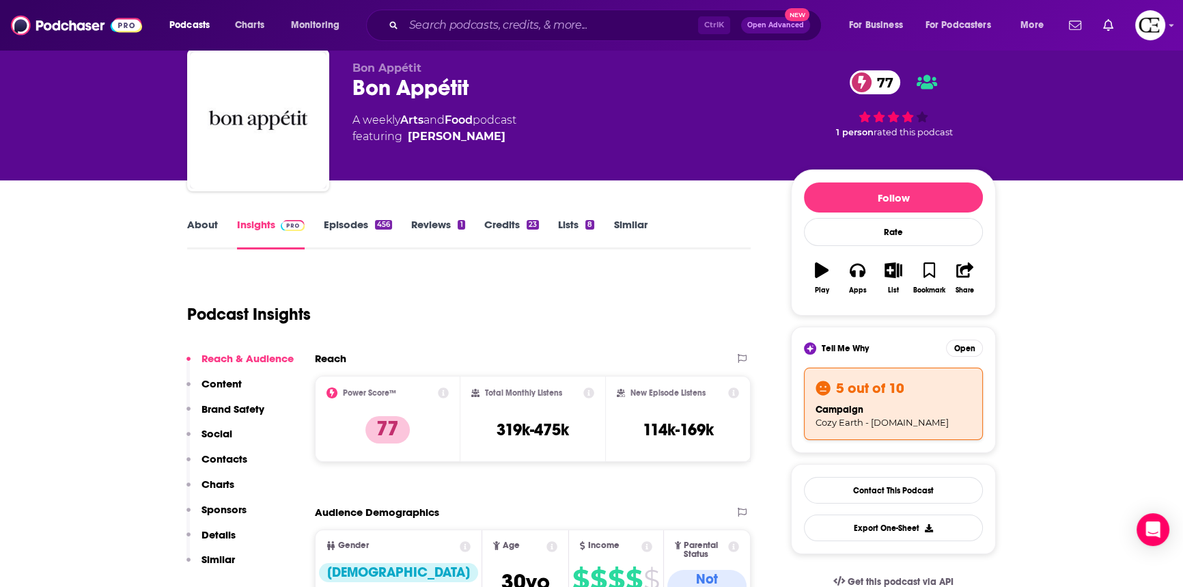
scroll to position [0, 0]
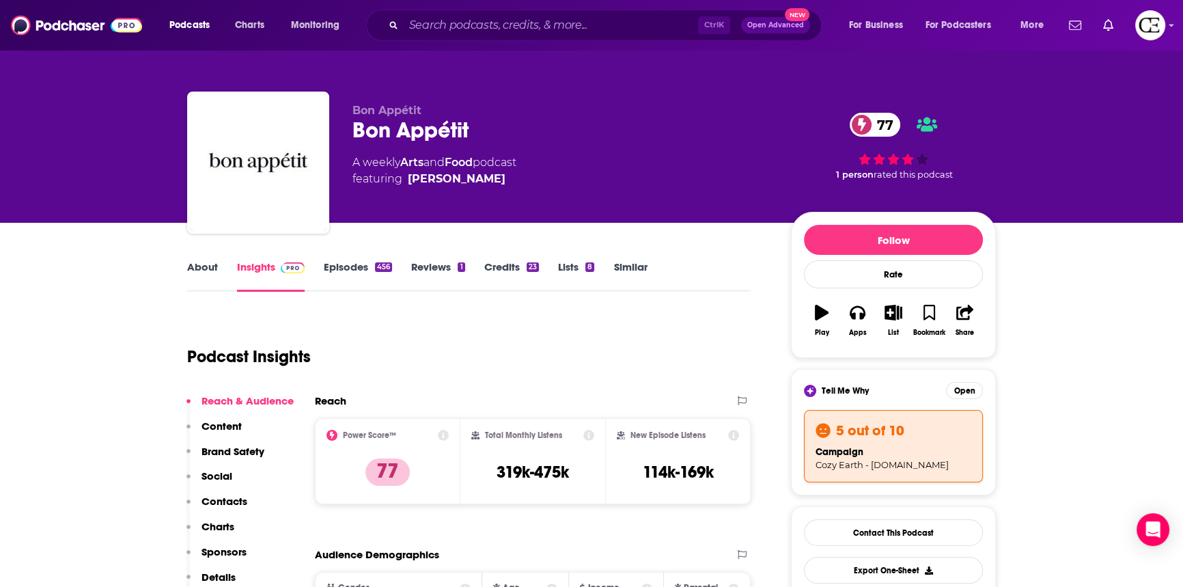
click at [440, 122] on div "Bon Appétit 77" at bounding box center [560, 130] width 417 height 27
copy div "Bon Appétit 77"
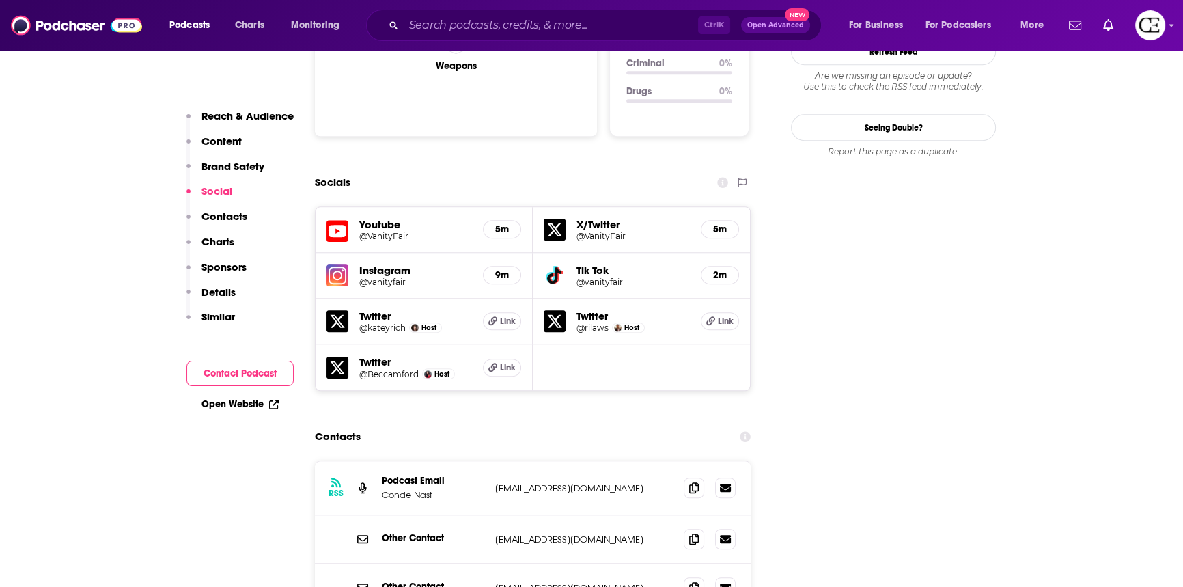
scroll to position [1180, 0]
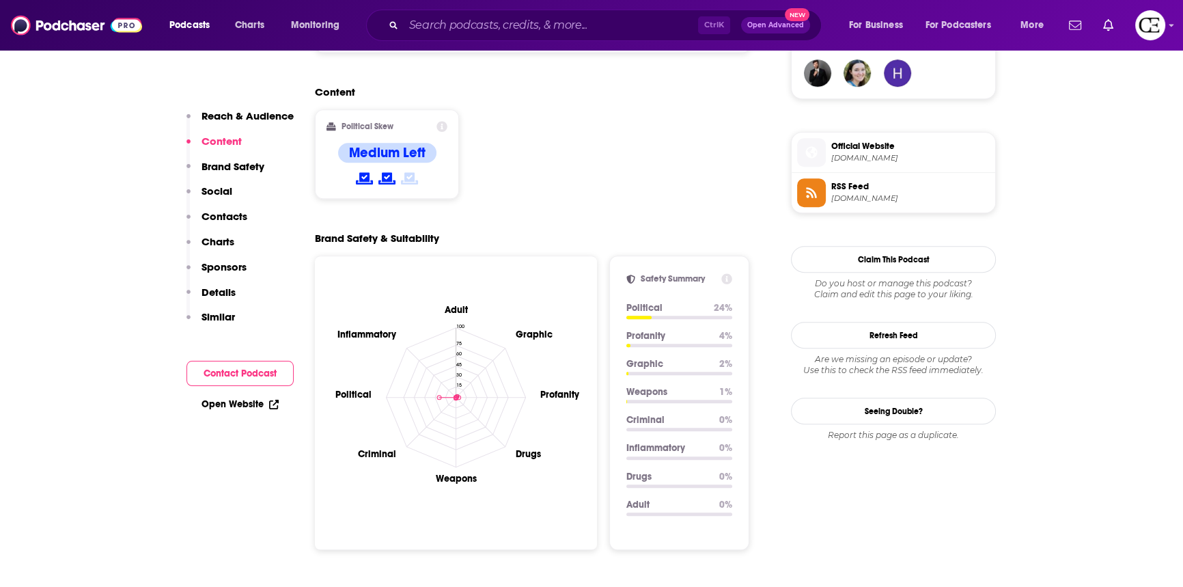
scroll to position [621, 0]
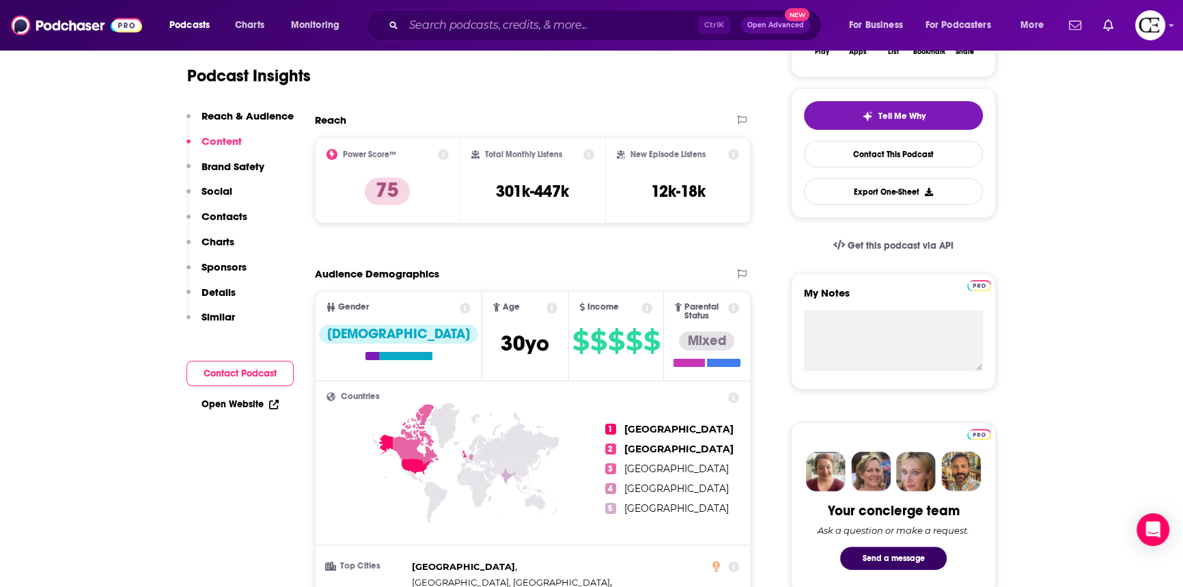
scroll to position [248, 0]
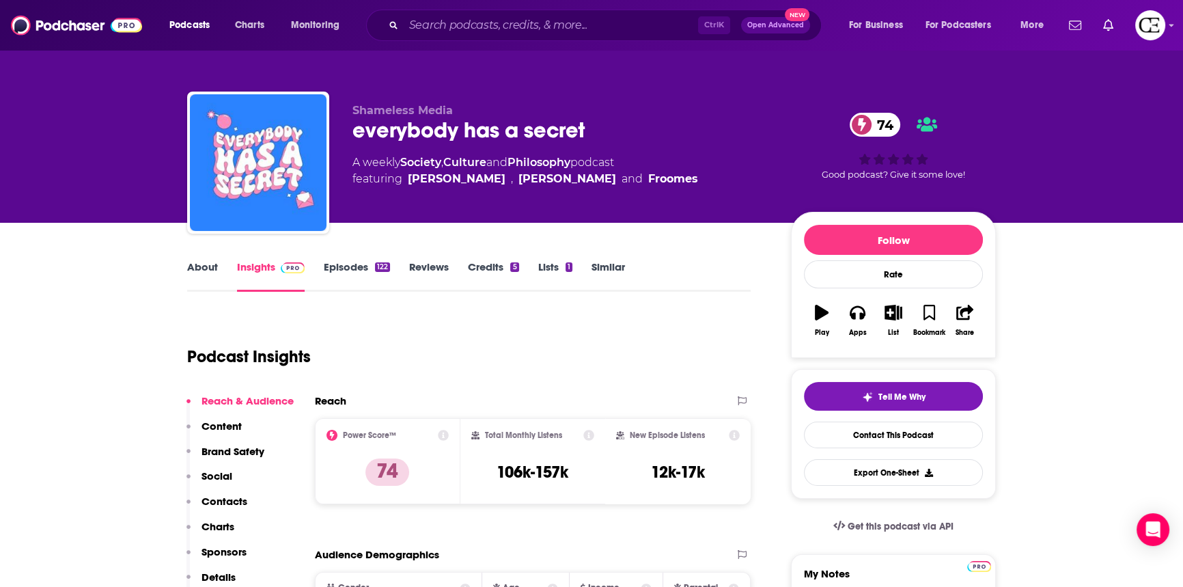
click at [479, 124] on div "everybody has a secret 74" at bounding box center [560, 130] width 417 height 27
copy div "everybody has a secret 74"
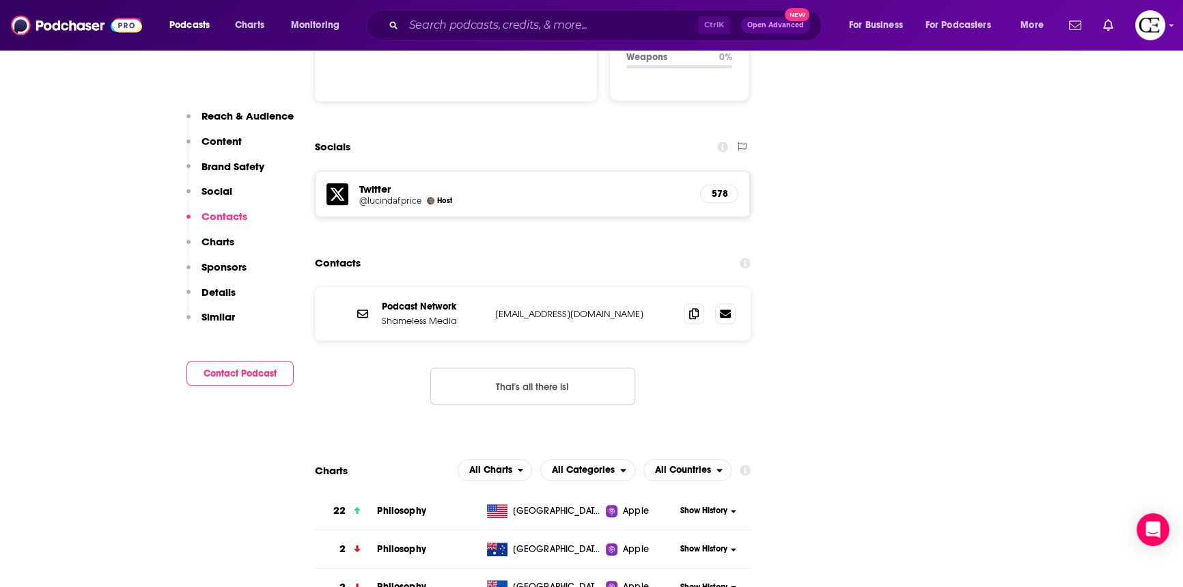
scroll to position [1552, 0]
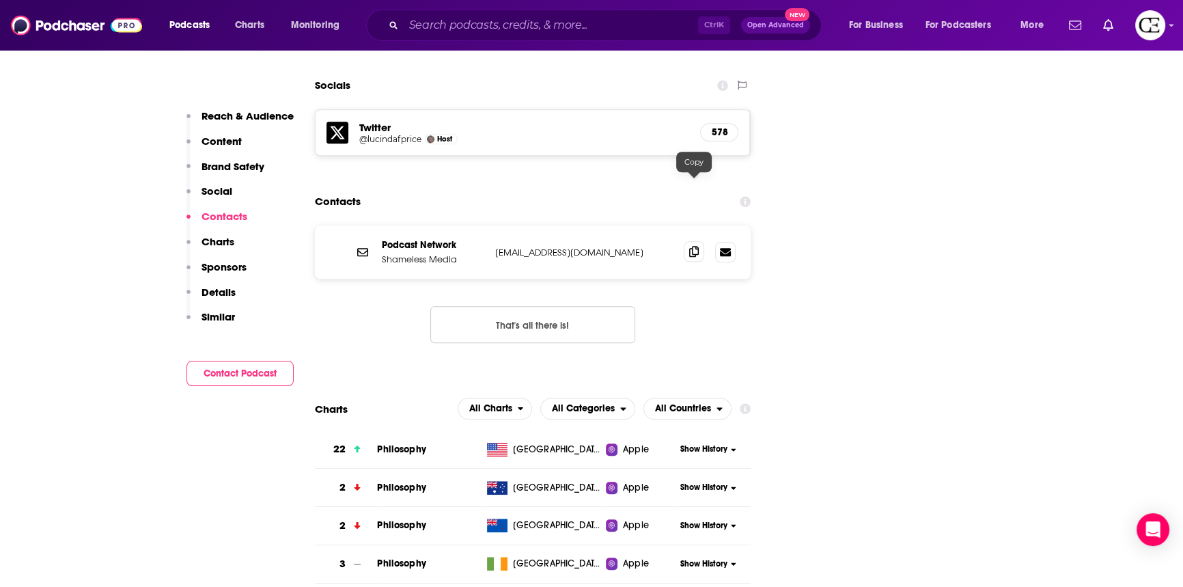
click at [688, 241] on span at bounding box center [694, 251] width 20 height 20
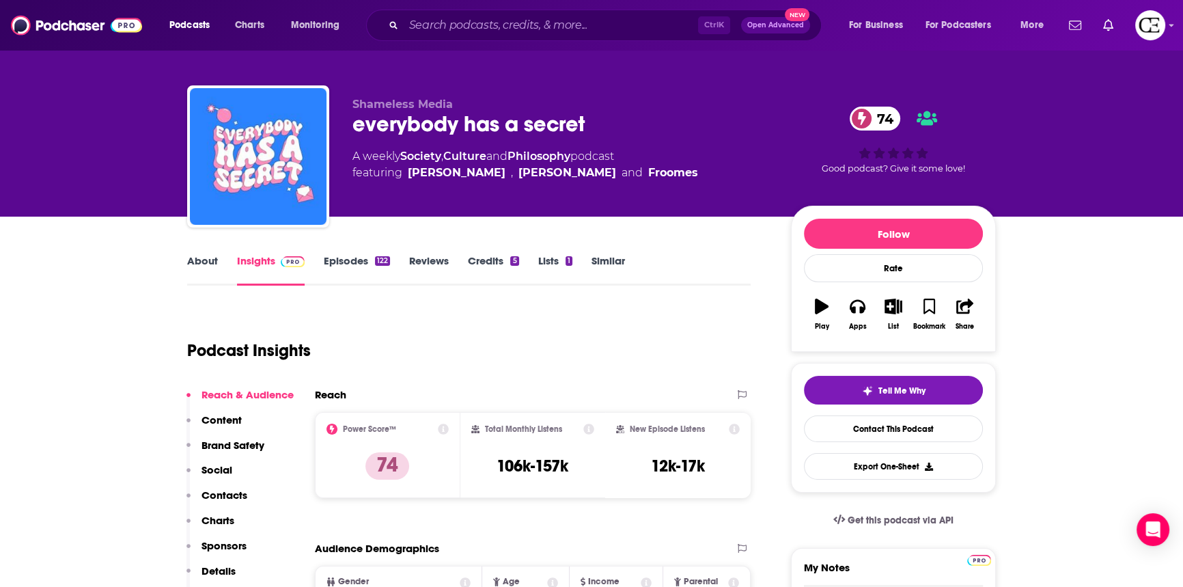
scroll to position [0, 0]
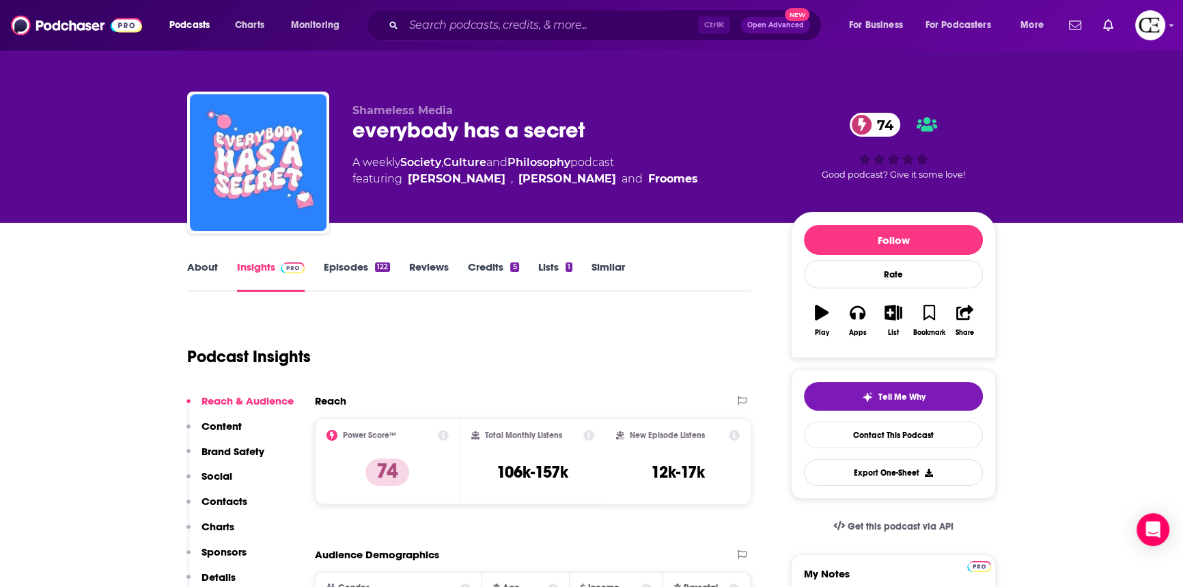
click at [419, 125] on div "everybody has a secret 74" at bounding box center [560, 130] width 417 height 27
copy div "everybody has a secret 74"
click at [876, 389] on button "Tell Me Why" at bounding box center [893, 396] width 179 height 29
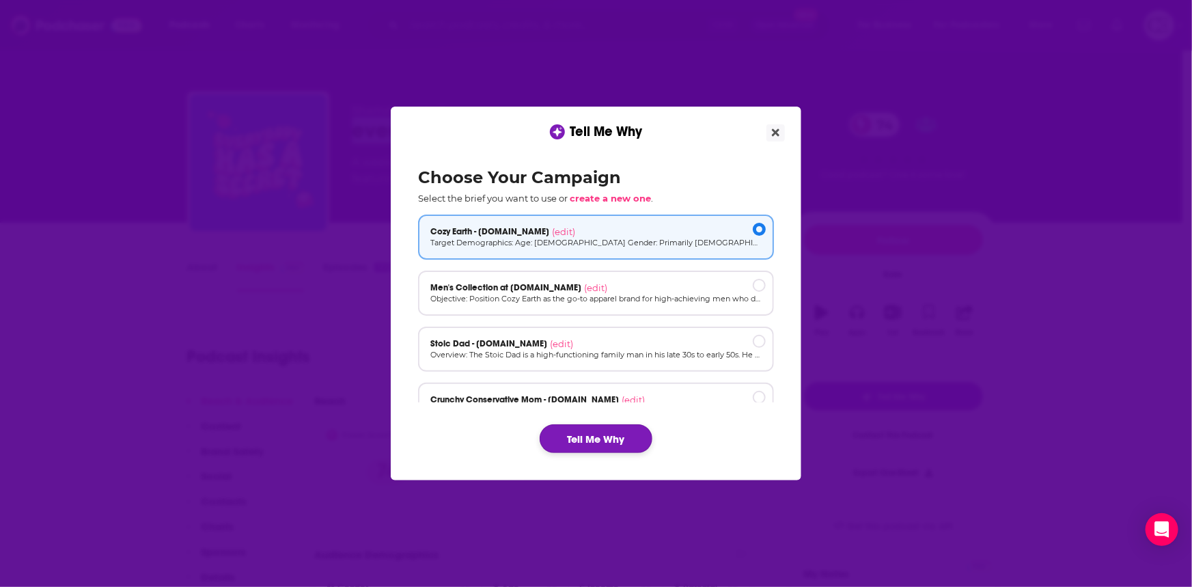
click at [598, 444] on button "Tell Me Why" at bounding box center [596, 438] width 113 height 29
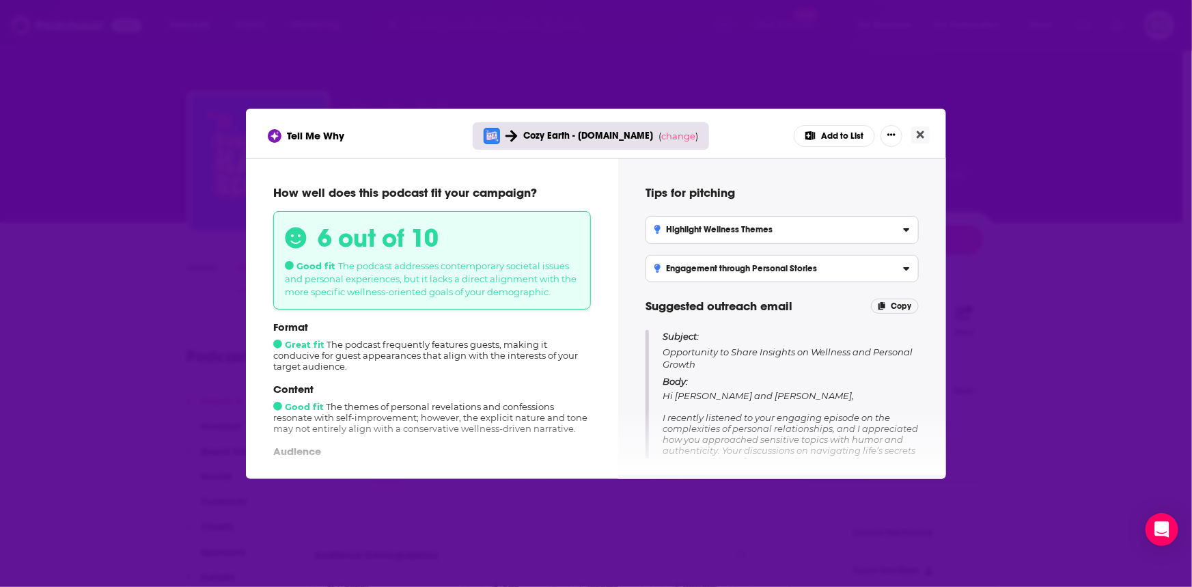
click at [823, 136] on button "Add to List" at bounding box center [834, 136] width 81 height 22
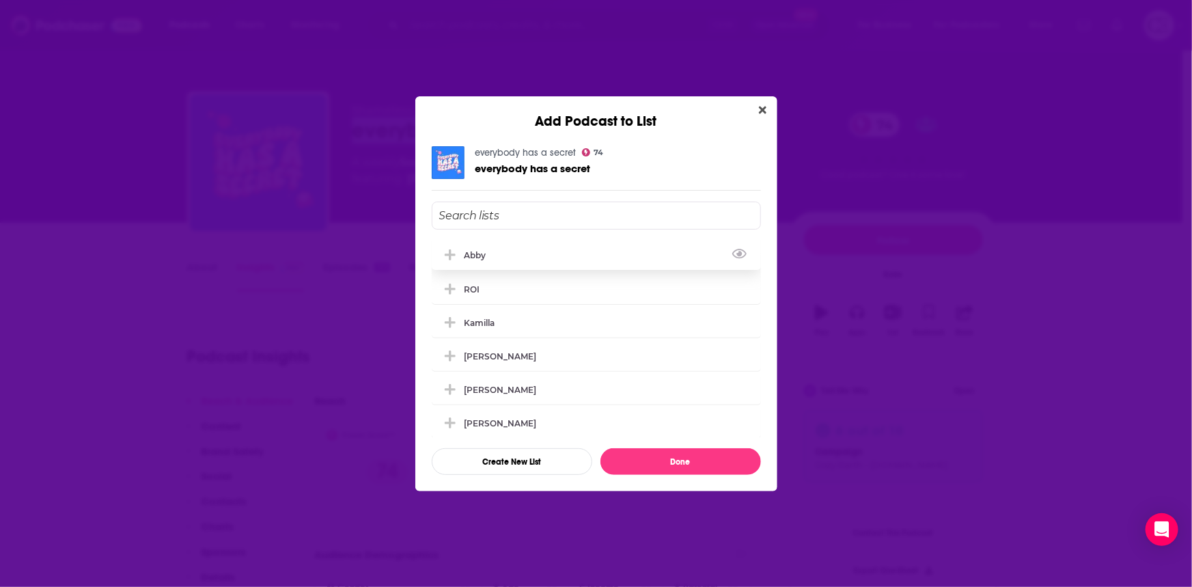
click at [451, 257] on icon "Add Podcast To List" at bounding box center [450, 255] width 10 height 12
click at [664, 460] on button "Done" at bounding box center [680, 461] width 161 height 27
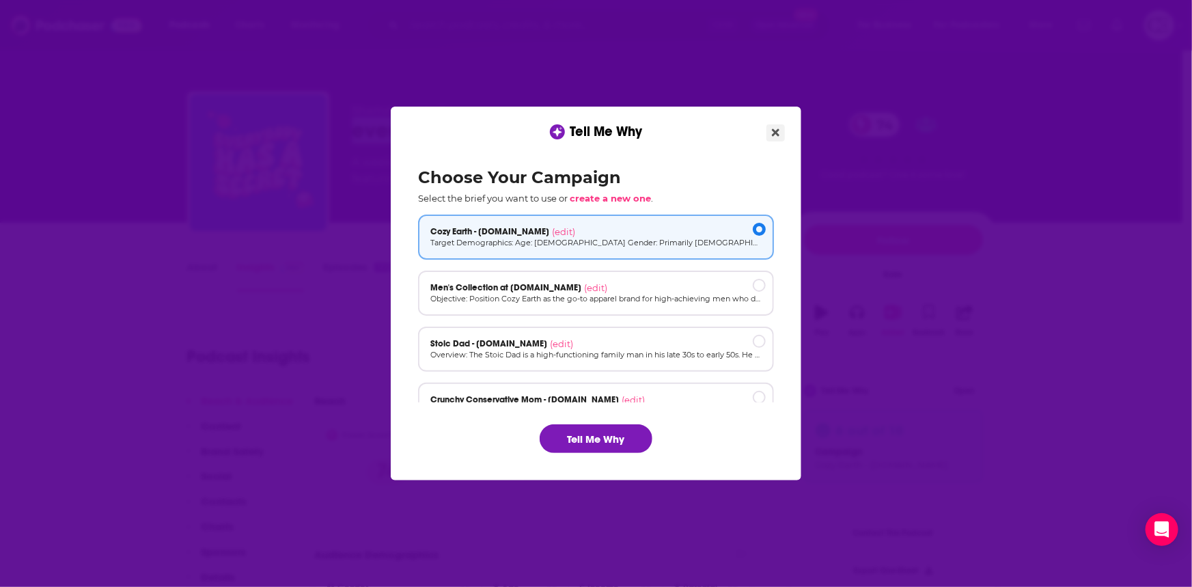
click at [781, 130] on button "Close" at bounding box center [775, 132] width 18 height 17
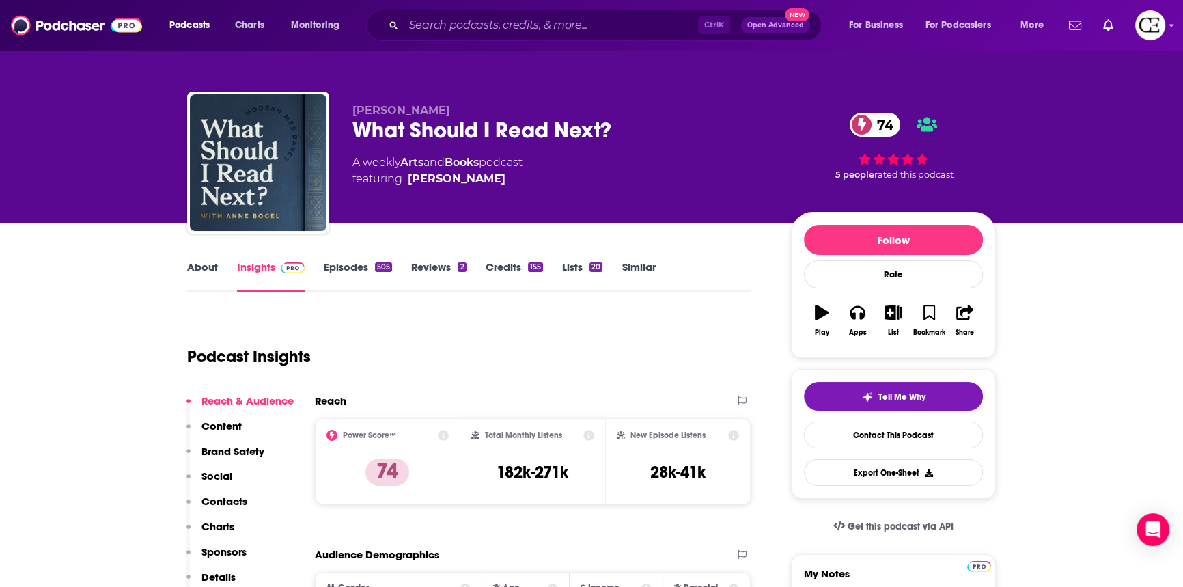
click at [469, 126] on div "What Should I Read Next? 74" at bounding box center [560, 130] width 417 height 27
copy div "What Should I Read Next? 74"
